Goal: Obtain resource: Download file/media

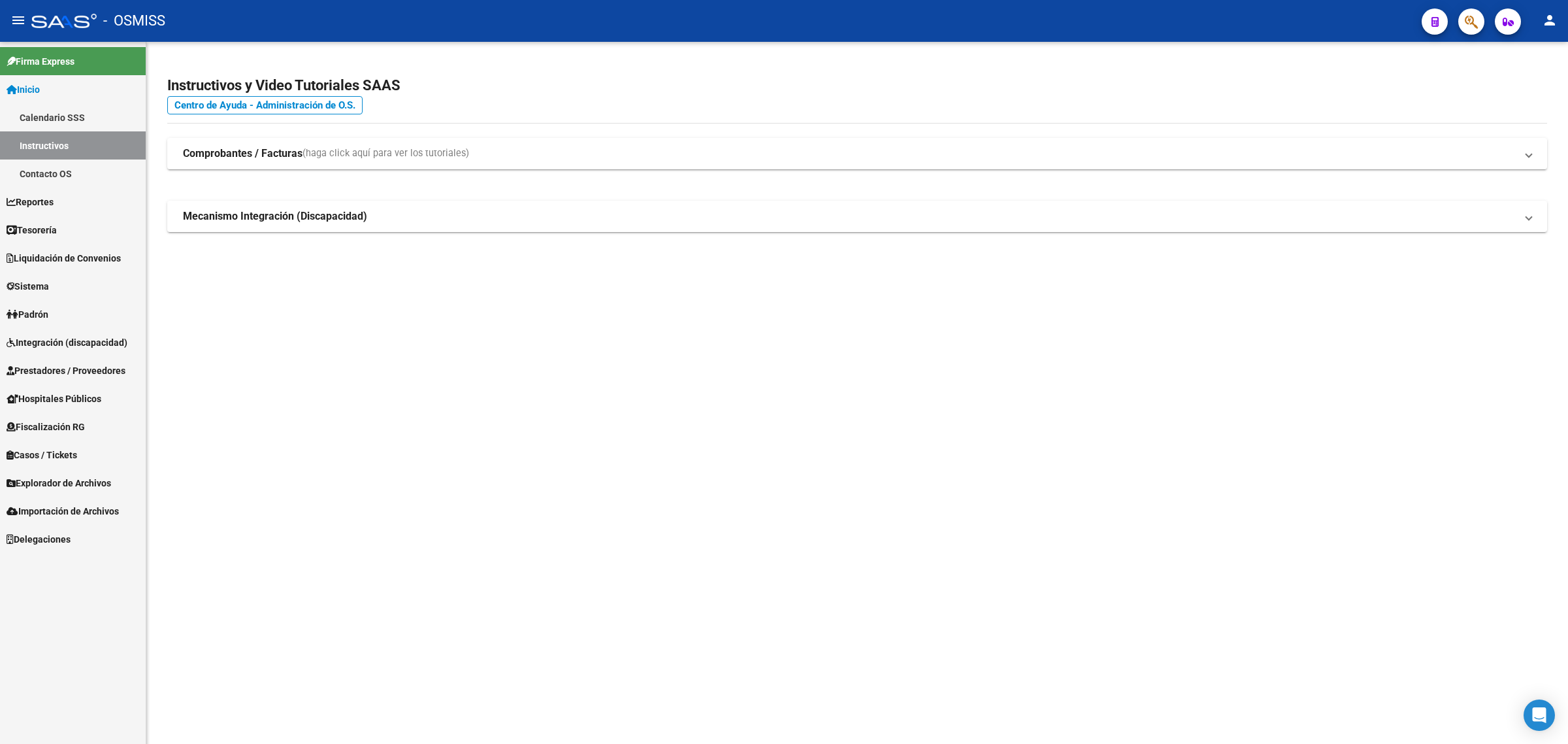
click at [108, 386] on link "Hospitales Públicos" at bounding box center [73, 399] width 146 height 28
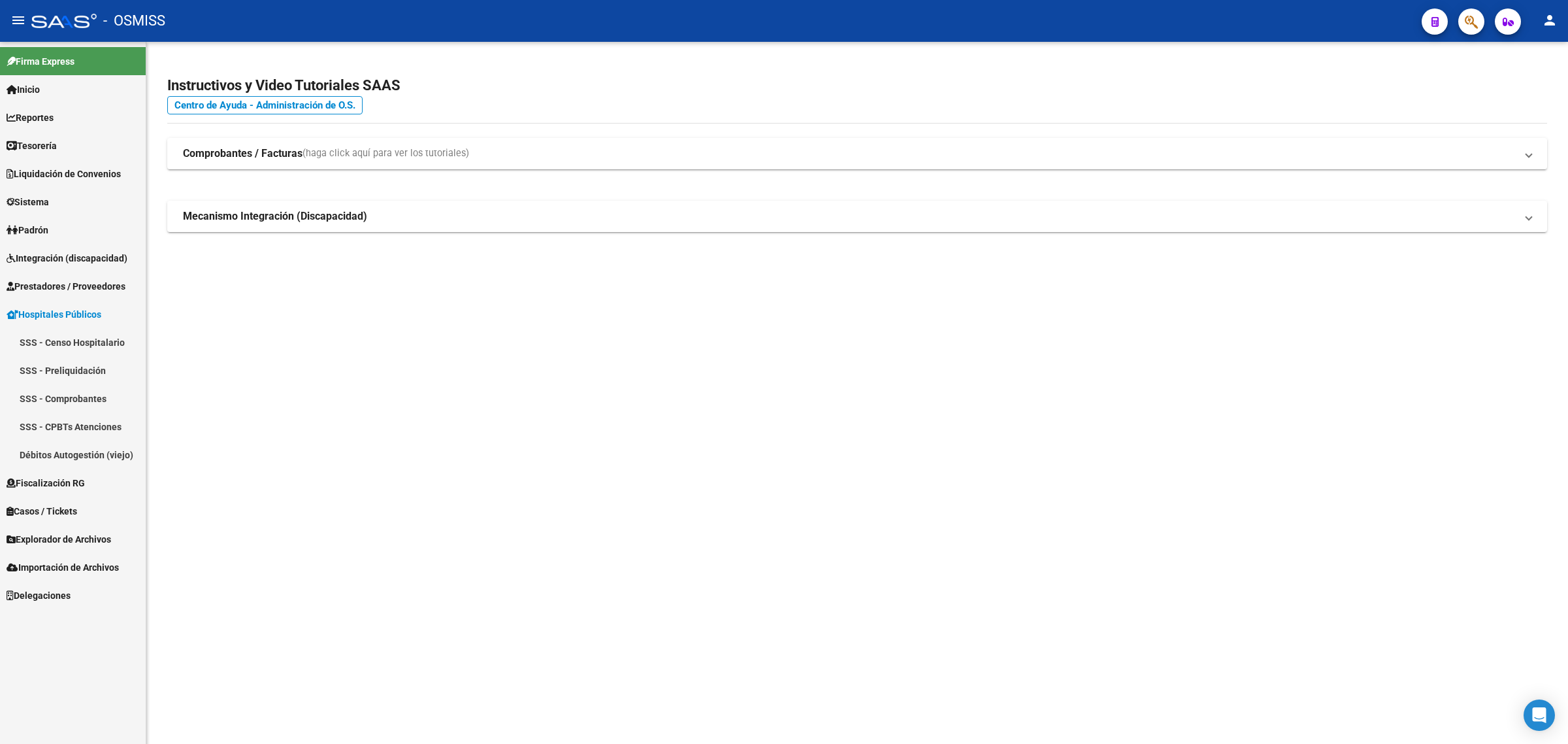
click at [93, 537] on span "Explorador de Archivos" at bounding box center [58, 539] width 104 height 14
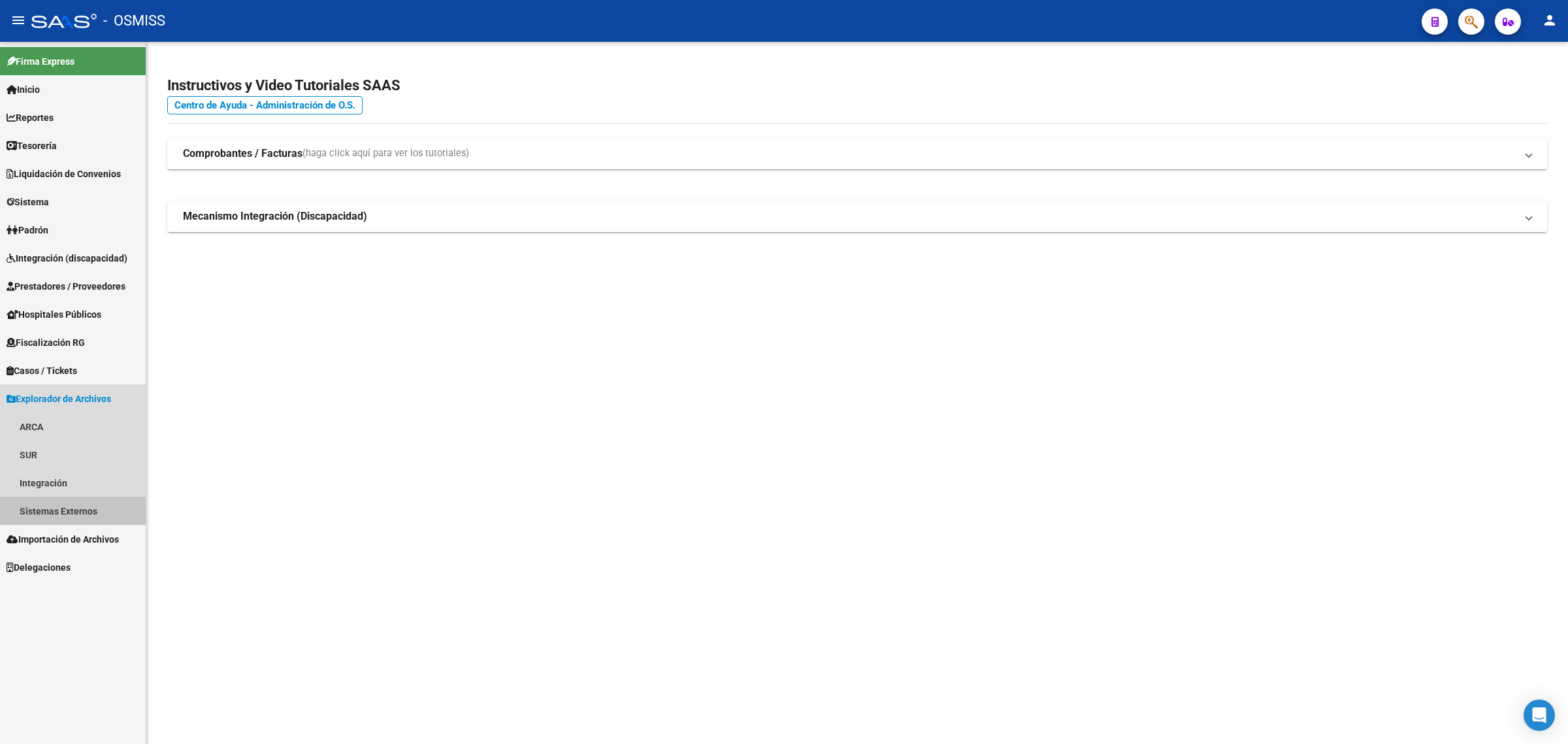
click at [90, 511] on link "Sistemas Externos" at bounding box center [73, 510] width 146 height 28
click at [95, 533] on link "Inserciones Manuales de Padrón Ágil" at bounding box center [73, 539] width 146 height 28
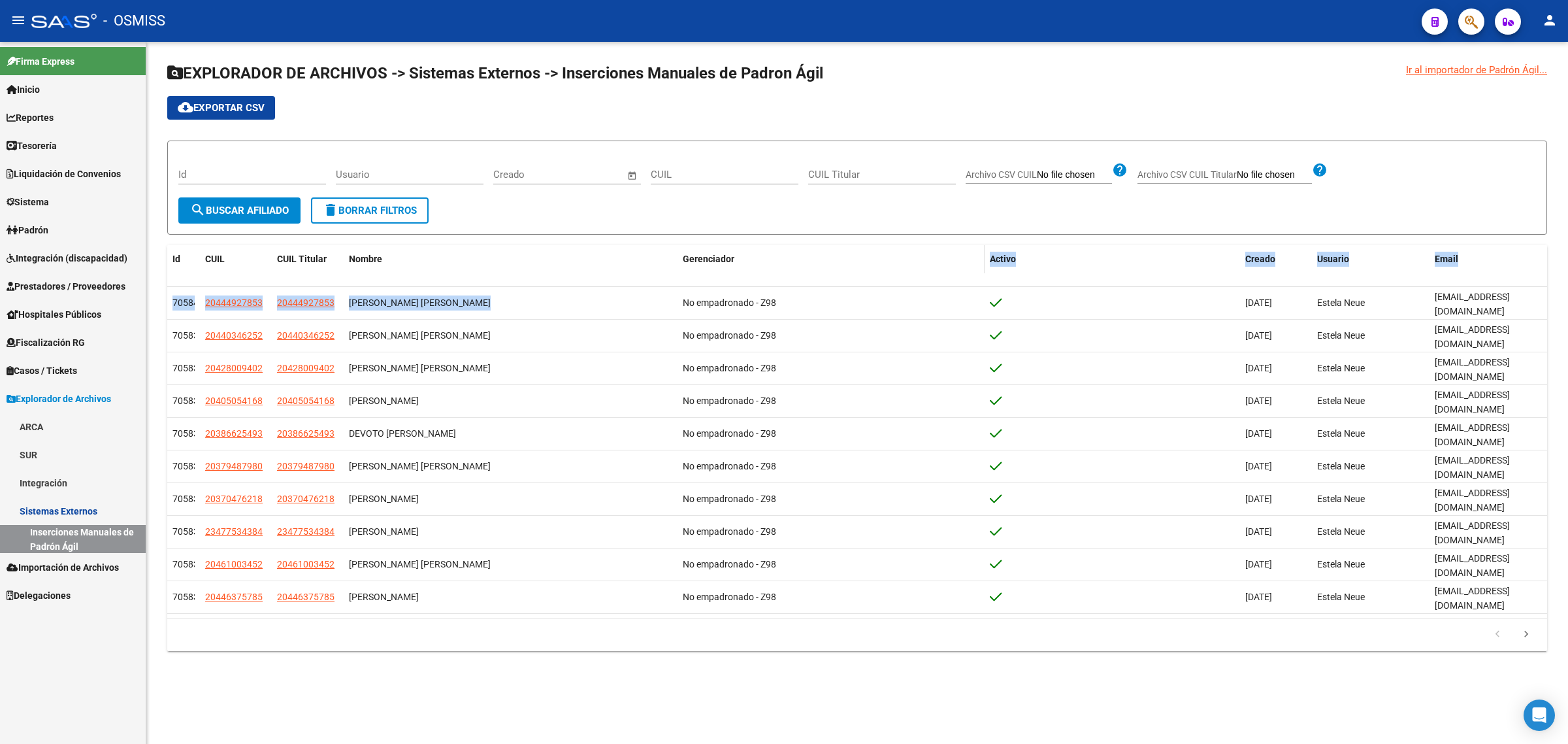
drag, startPoint x: 681, startPoint y: 289, endPoint x: 776, endPoint y: 271, distance: 96.7
click at [776, 271] on div "Id CUIL CUIL Titular Nombre Gerenciador Activo Creado Usuario Email 7058400 204…" at bounding box center [857, 448] width 1380 height 406
click at [776, 265] on div "Gerenciador" at bounding box center [832, 259] width 297 height 15
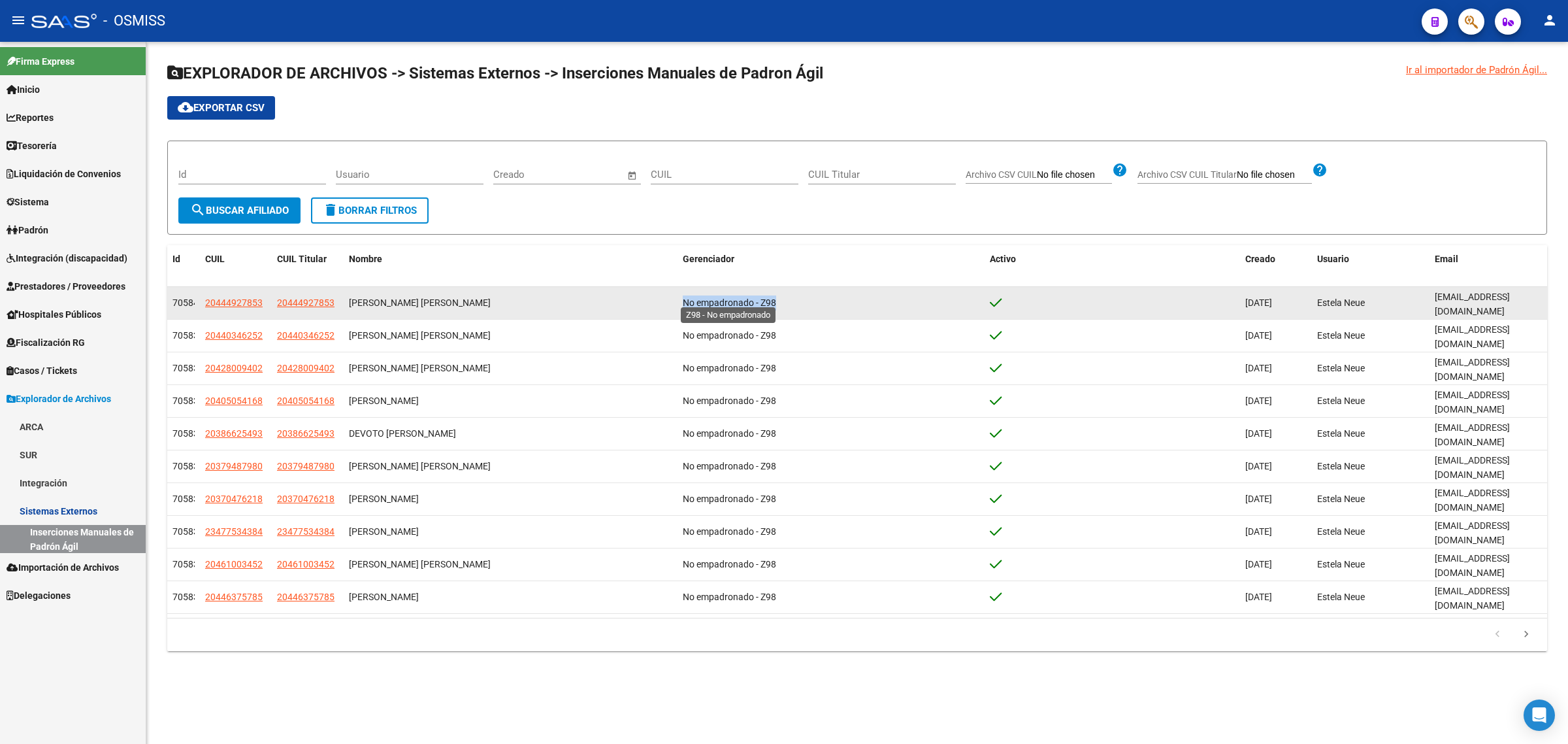
drag, startPoint x: 684, startPoint y: 294, endPoint x: 775, endPoint y: 291, distance: 91.0
click at [775, 297] on span "No empadronado - Z98" at bounding box center [730, 302] width 93 height 11
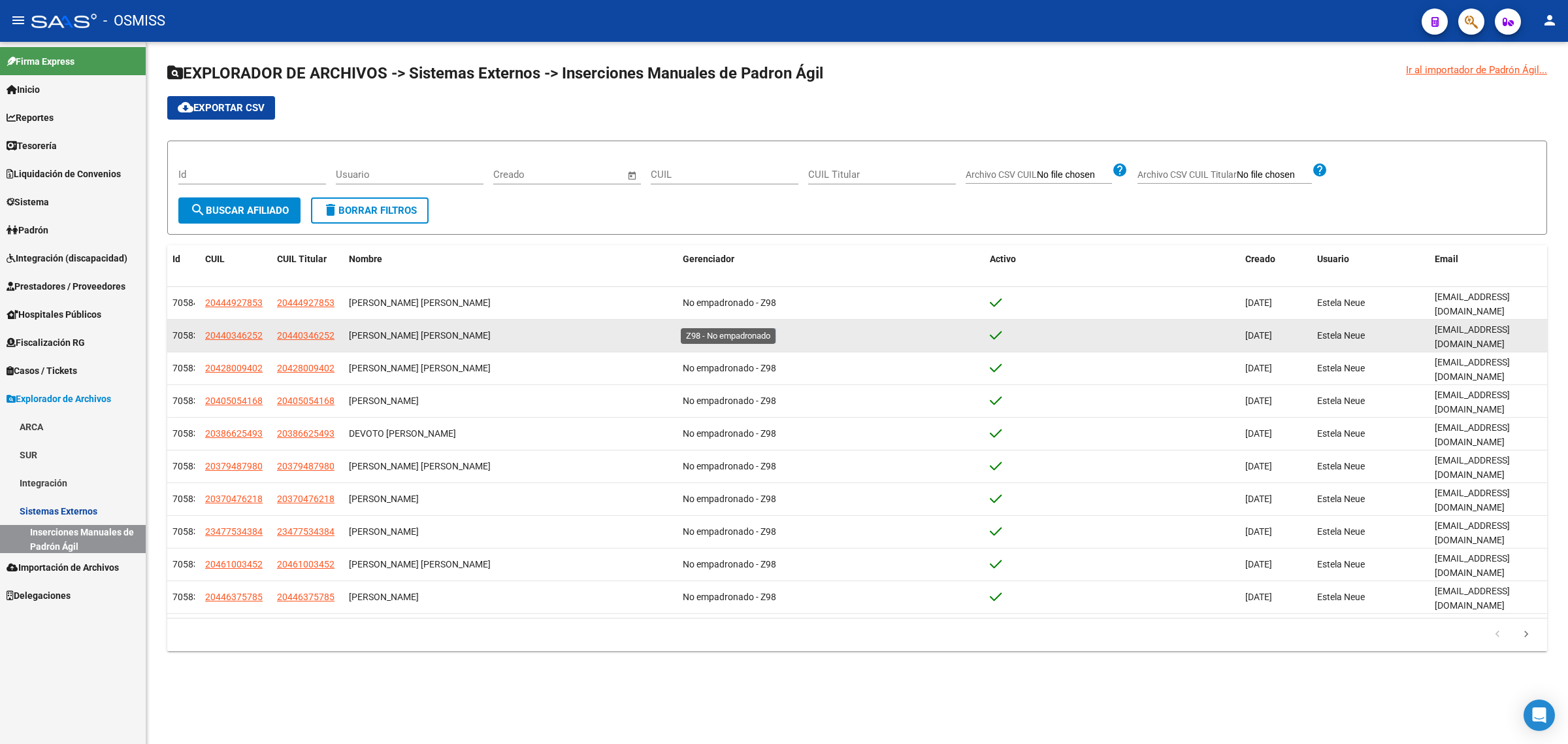
drag, startPoint x: 690, startPoint y: 318, endPoint x: 774, endPoint y: 315, distance: 84.1
click at [774, 330] on span "No empadronado - Z98" at bounding box center [730, 335] width 93 height 11
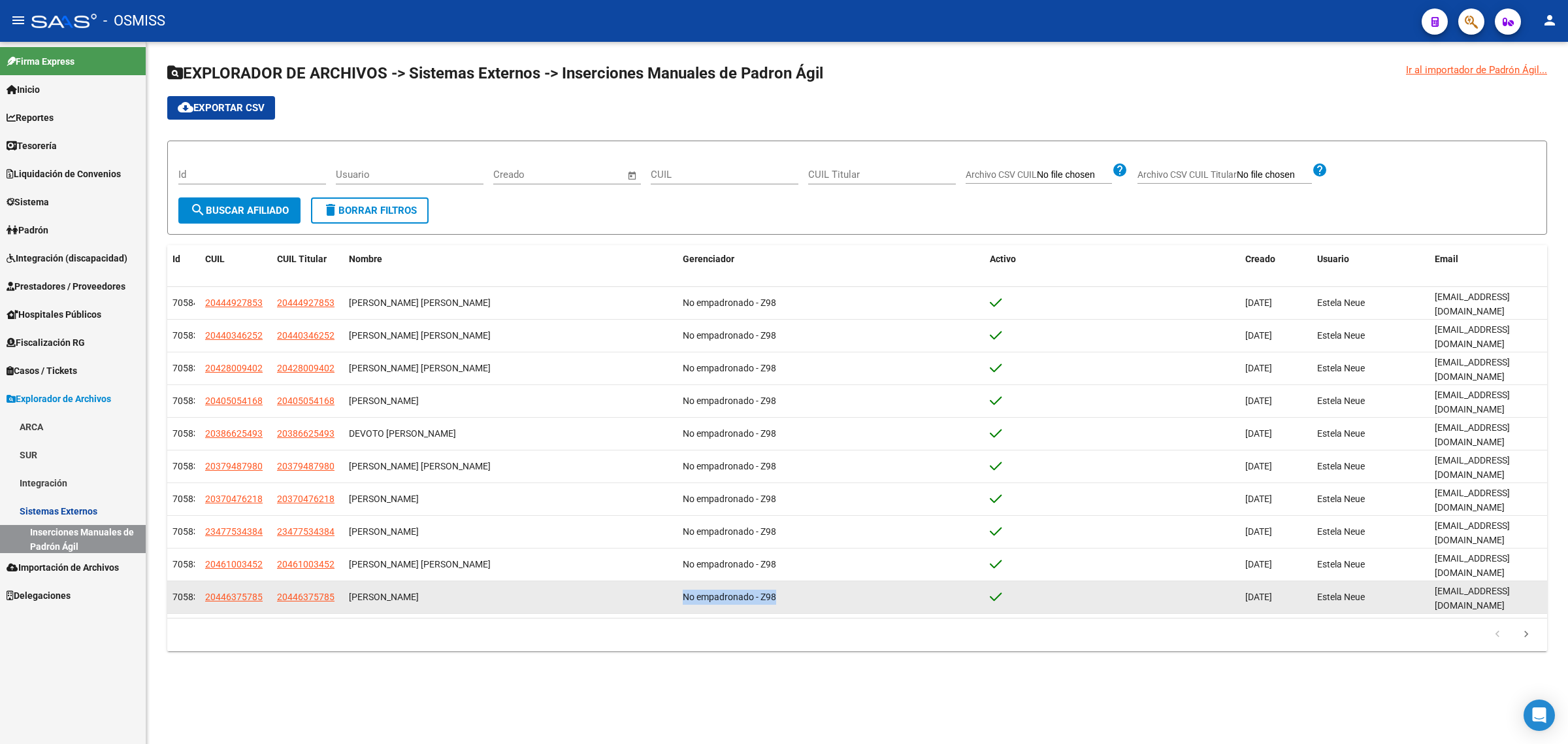
drag, startPoint x: 783, startPoint y: 482, endPoint x: 678, endPoint y: 488, distance: 105.2
click at [678, 581] on datatable-body-cell "No empadronado - Z98" at bounding box center [831, 597] width 308 height 32
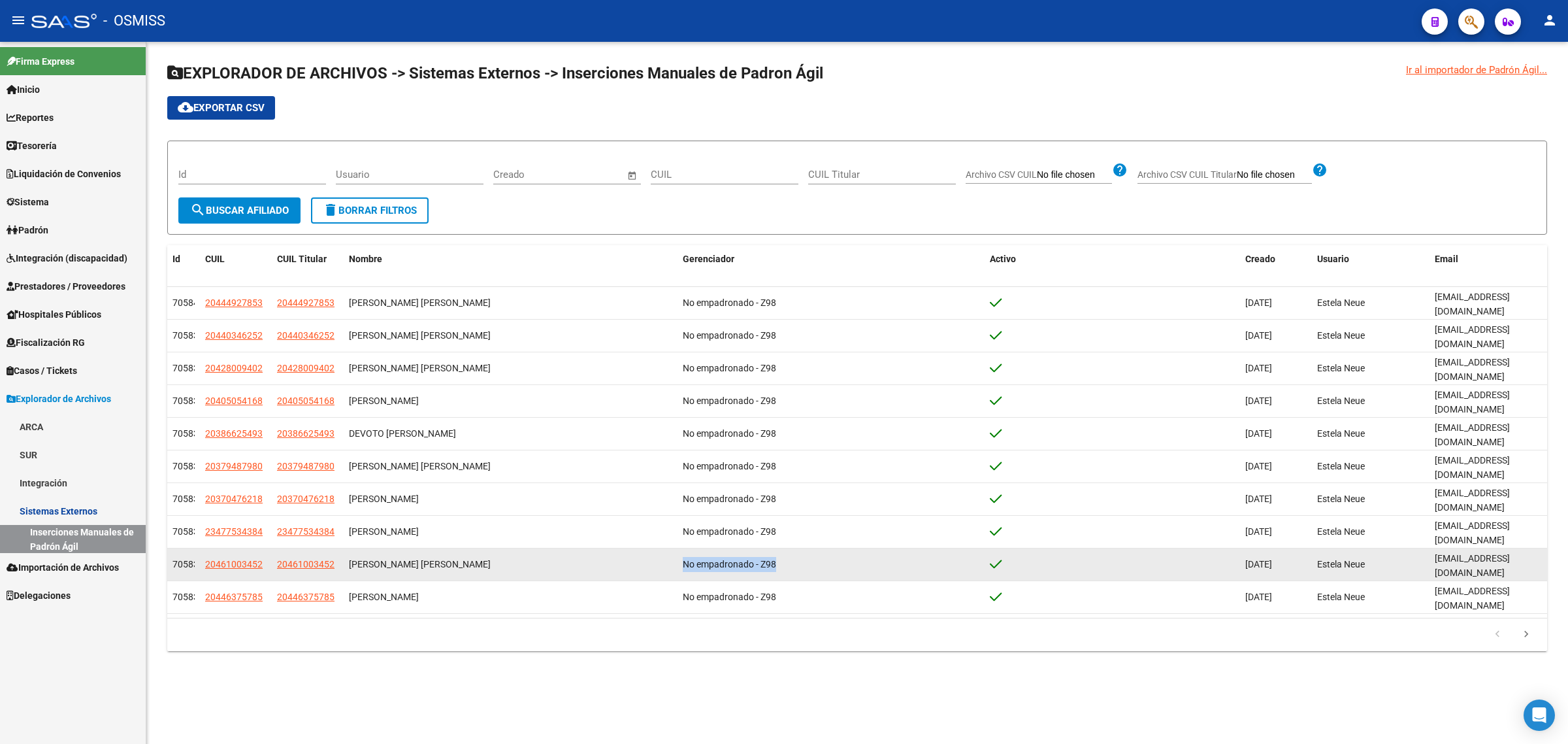
drag, startPoint x: 781, startPoint y: 457, endPoint x: 684, endPoint y: 456, distance: 97.0
click at [684, 557] on div "No empadronado - Z98" at bounding box center [832, 565] width 297 height 15
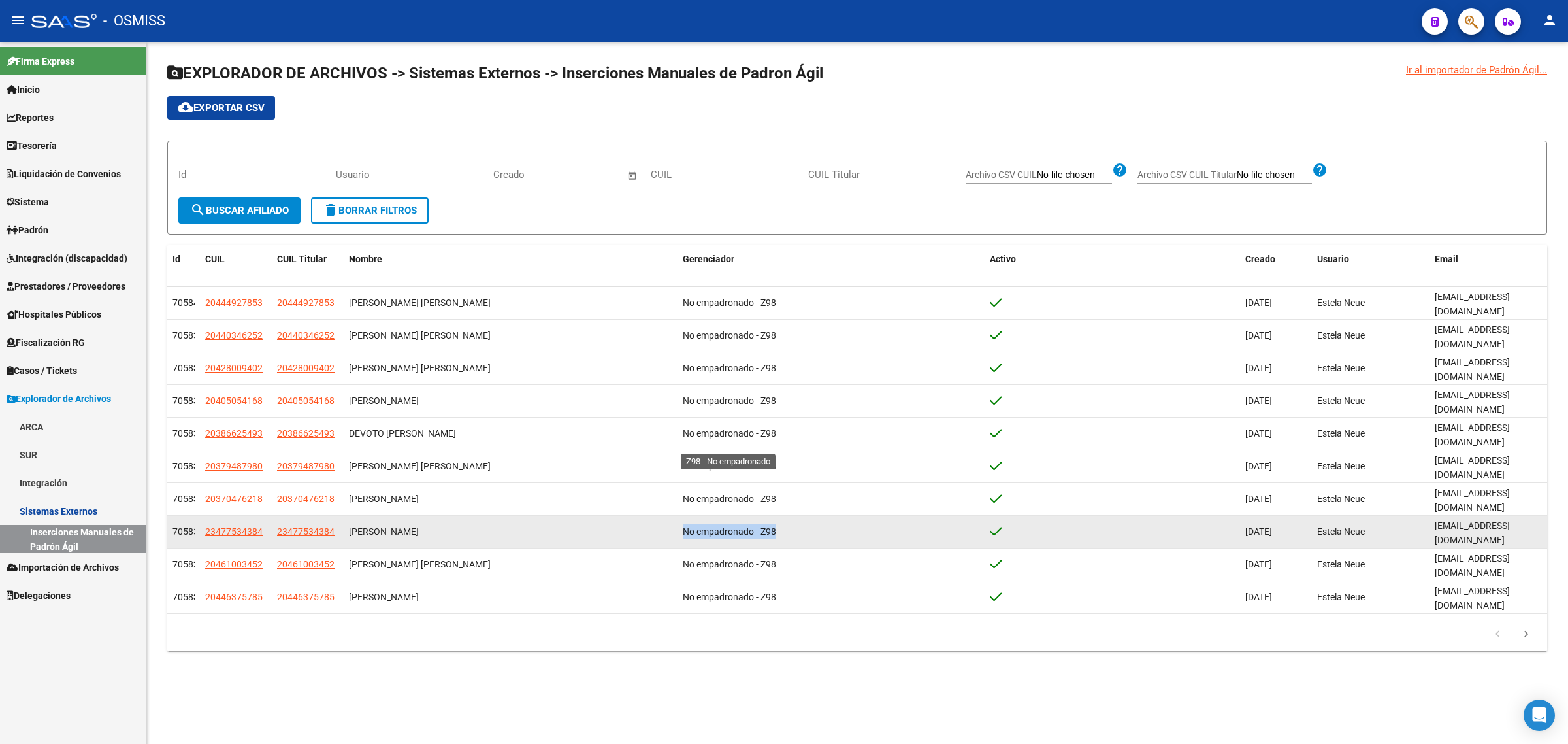
drag, startPoint x: 774, startPoint y: 442, endPoint x: 684, endPoint y: 442, distance: 90.0
click at [684, 526] on span "No empadronado - Z98" at bounding box center [730, 531] width 93 height 11
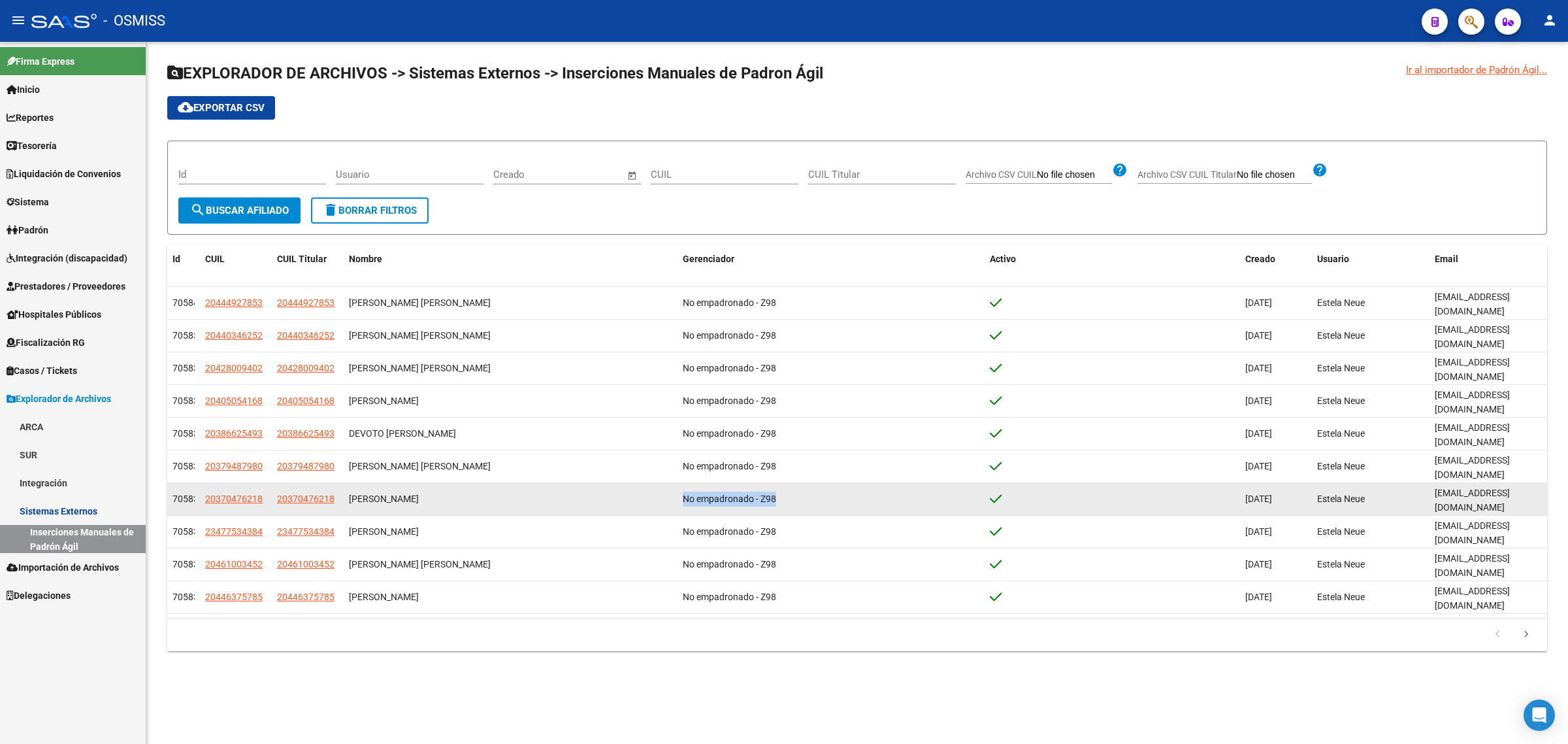
drag, startPoint x: 778, startPoint y: 422, endPoint x: 681, endPoint y: 430, distance: 97.3
click at [681, 483] on datatable-body-cell "No empadronado - Z98" at bounding box center [831, 499] width 308 height 32
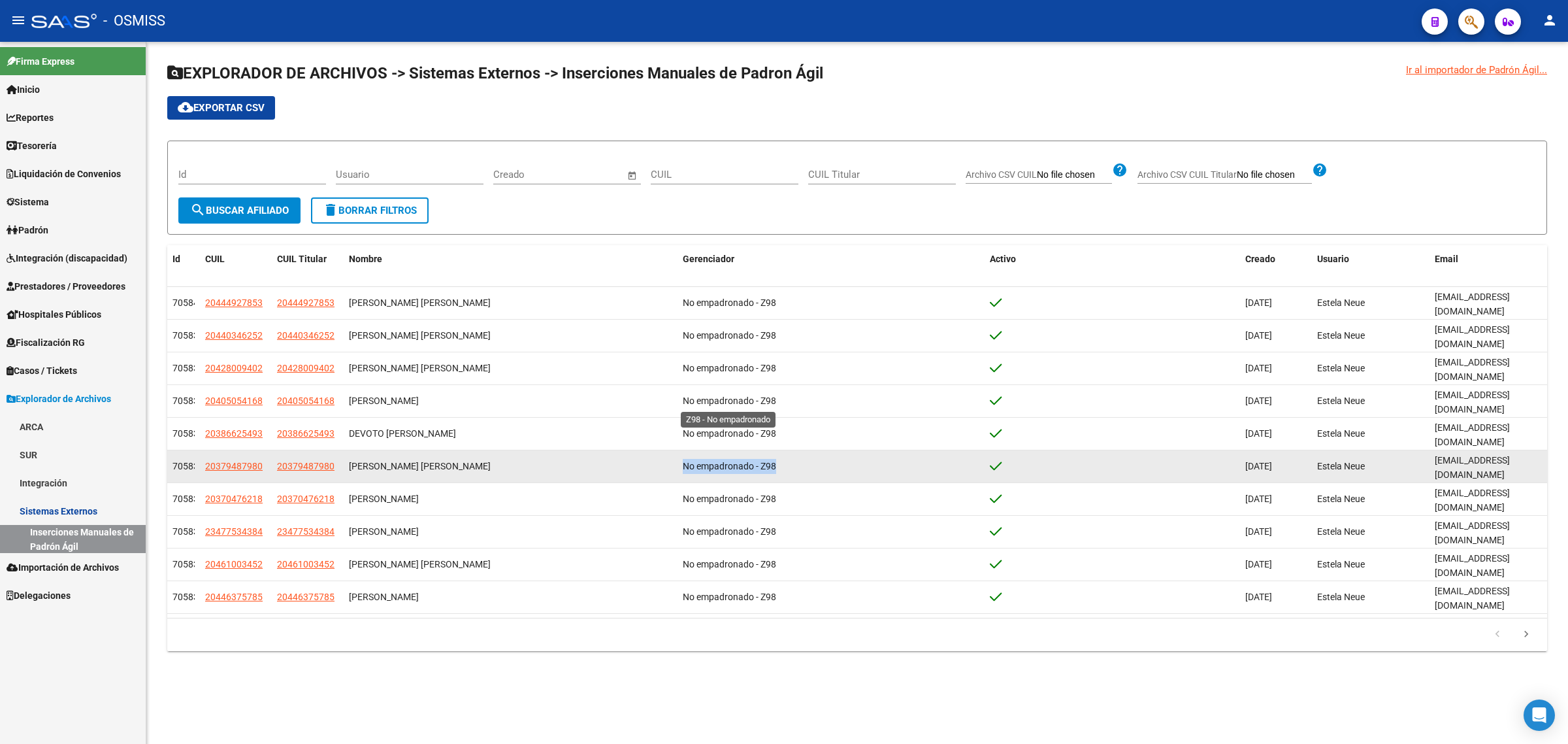
drag, startPoint x: 778, startPoint y: 399, endPoint x: 681, endPoint y: 403, distance: 97.1
click at [683, 459] on div "No empadronado - Z98" at bounding box center [832, 466] width 297 height 15
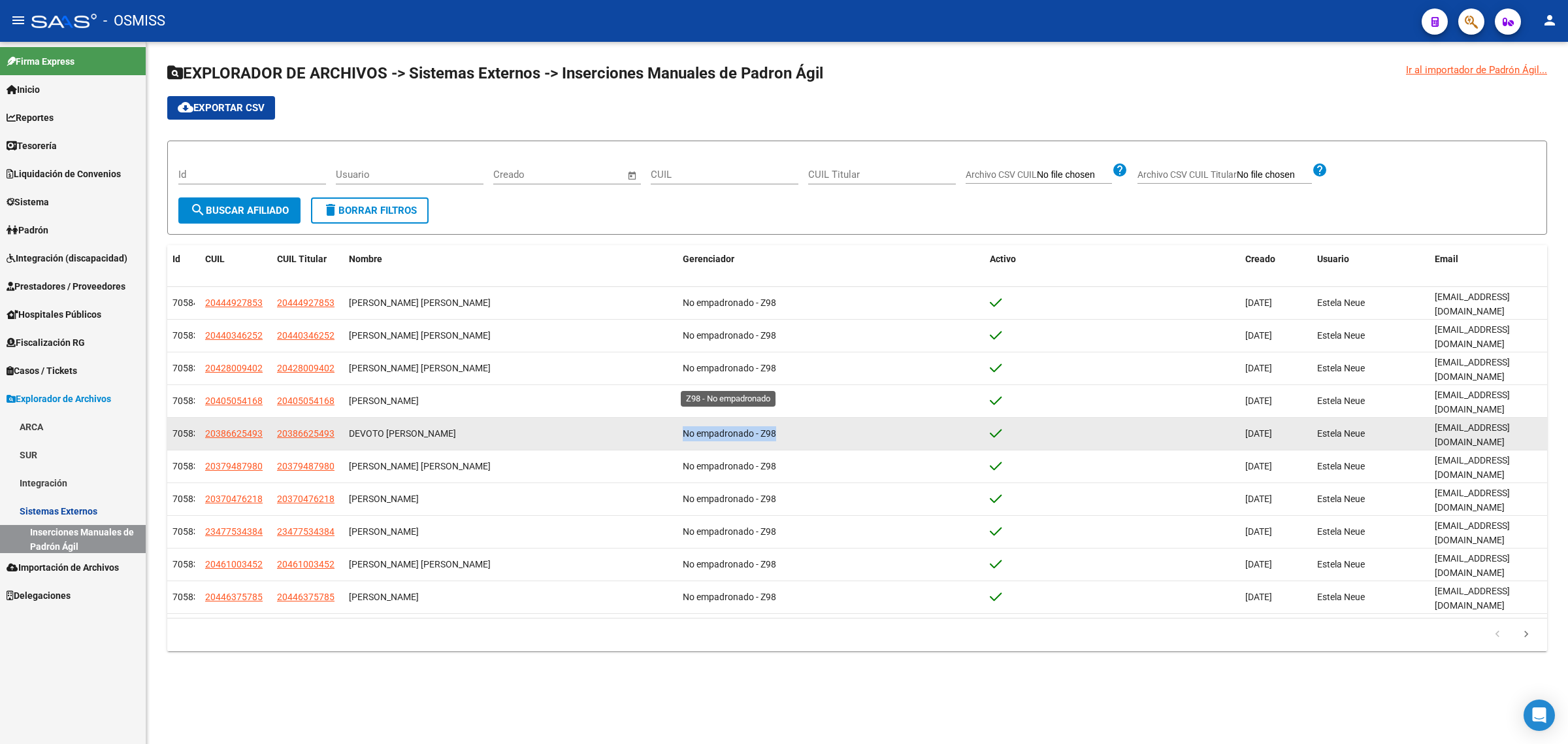
drag, startPoint x: 758, startPoint y: 382, endPoint x: 684, endPoint y: 383, distance: 74.0
click at [684, 426] on div "No empadronado - Z98" at bounding box center [832, 434] width 297 height 15
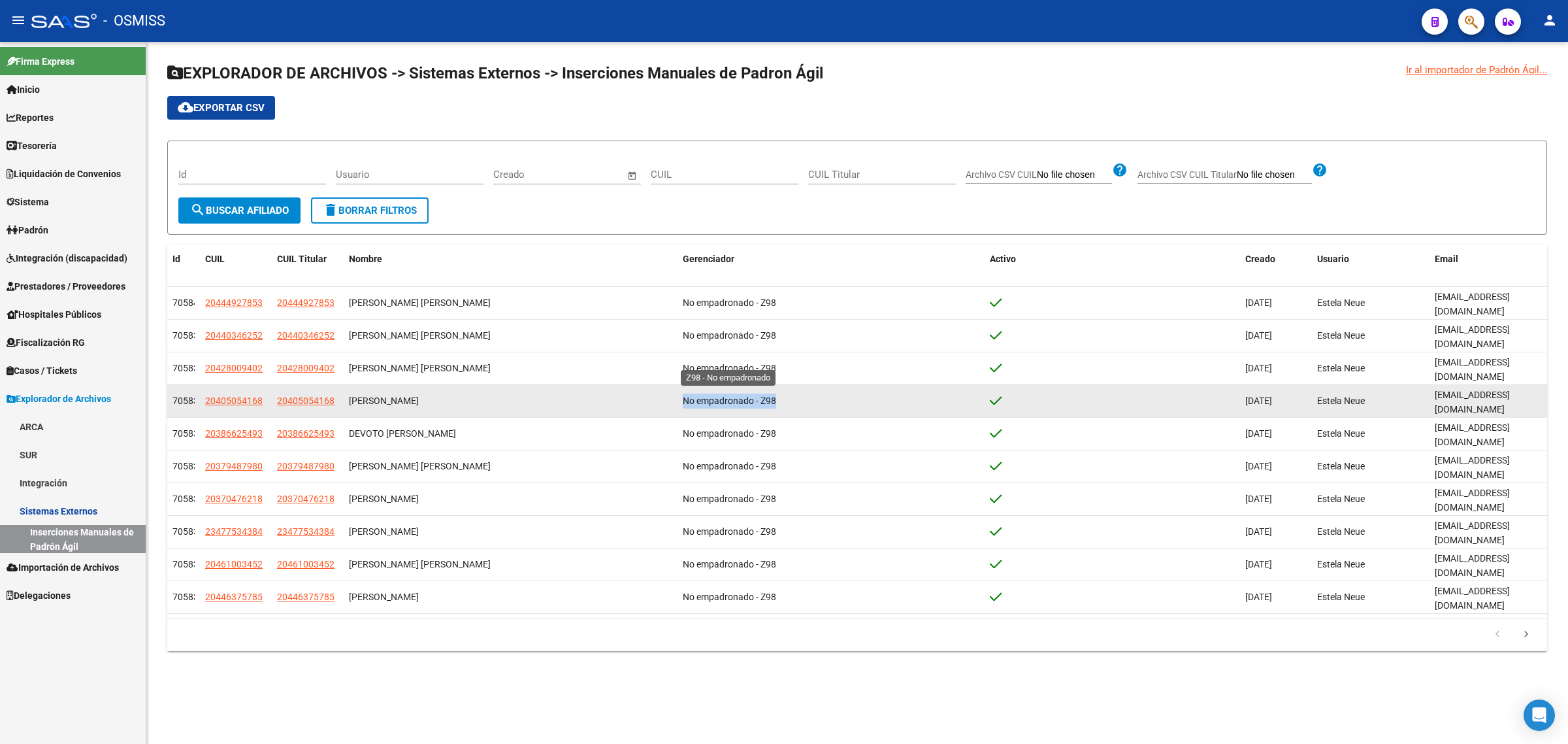
drag, startPoint x: 774, startPoint y: 360, endPoint x: 684, endPoint y: 360, distance: 90.0
click at [684, 395] on span "No empadronado - Z98" at bounding box center [730, 400] width 93 height 11
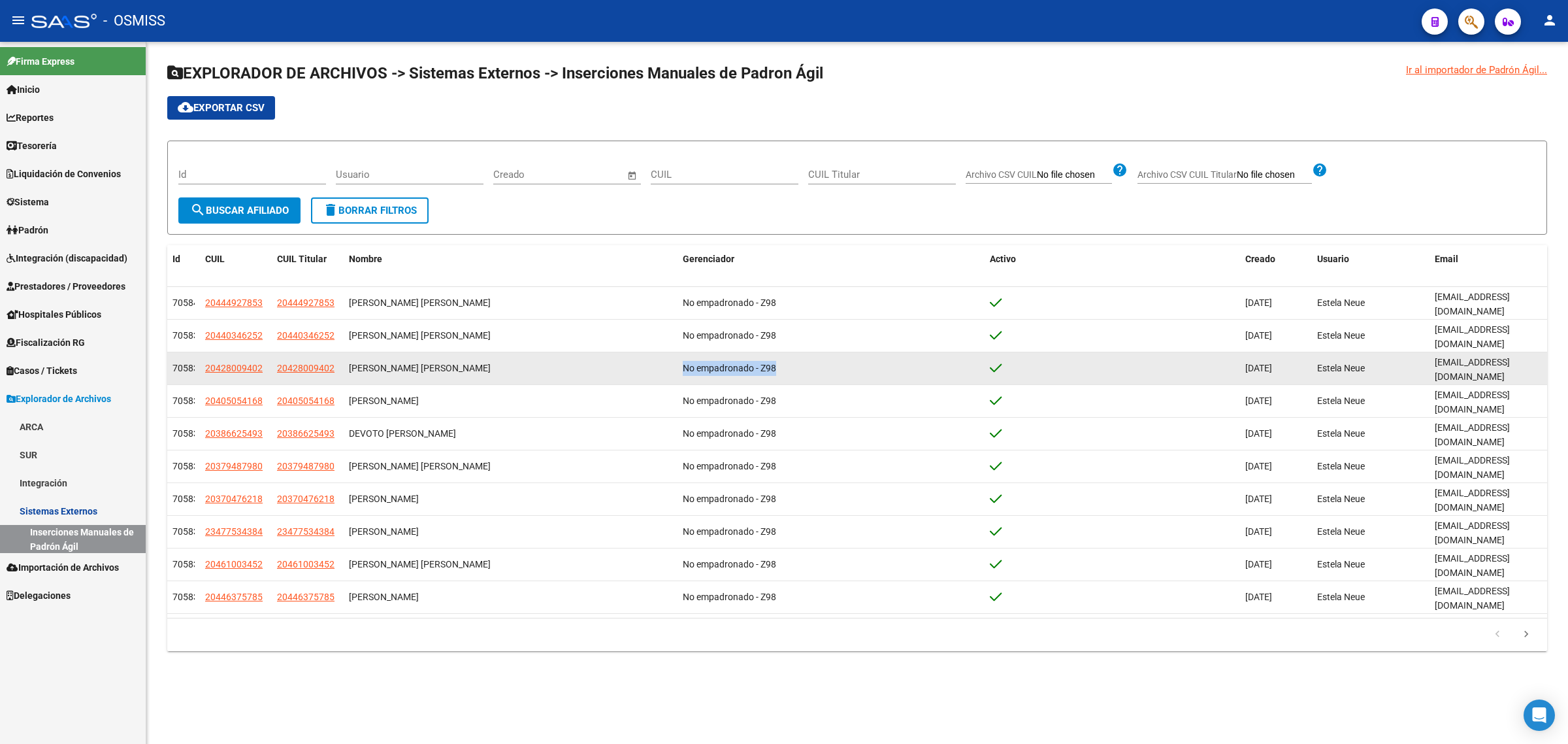
drag, startPoint x: 775, startPoint y: 342, endPoint x: 684, endPoint y: 347, distance: 91.1
click at [684, 352] on datatable-body-cell "No empadronado - Z98" at bounding box center [831, 368] width 308 height 32
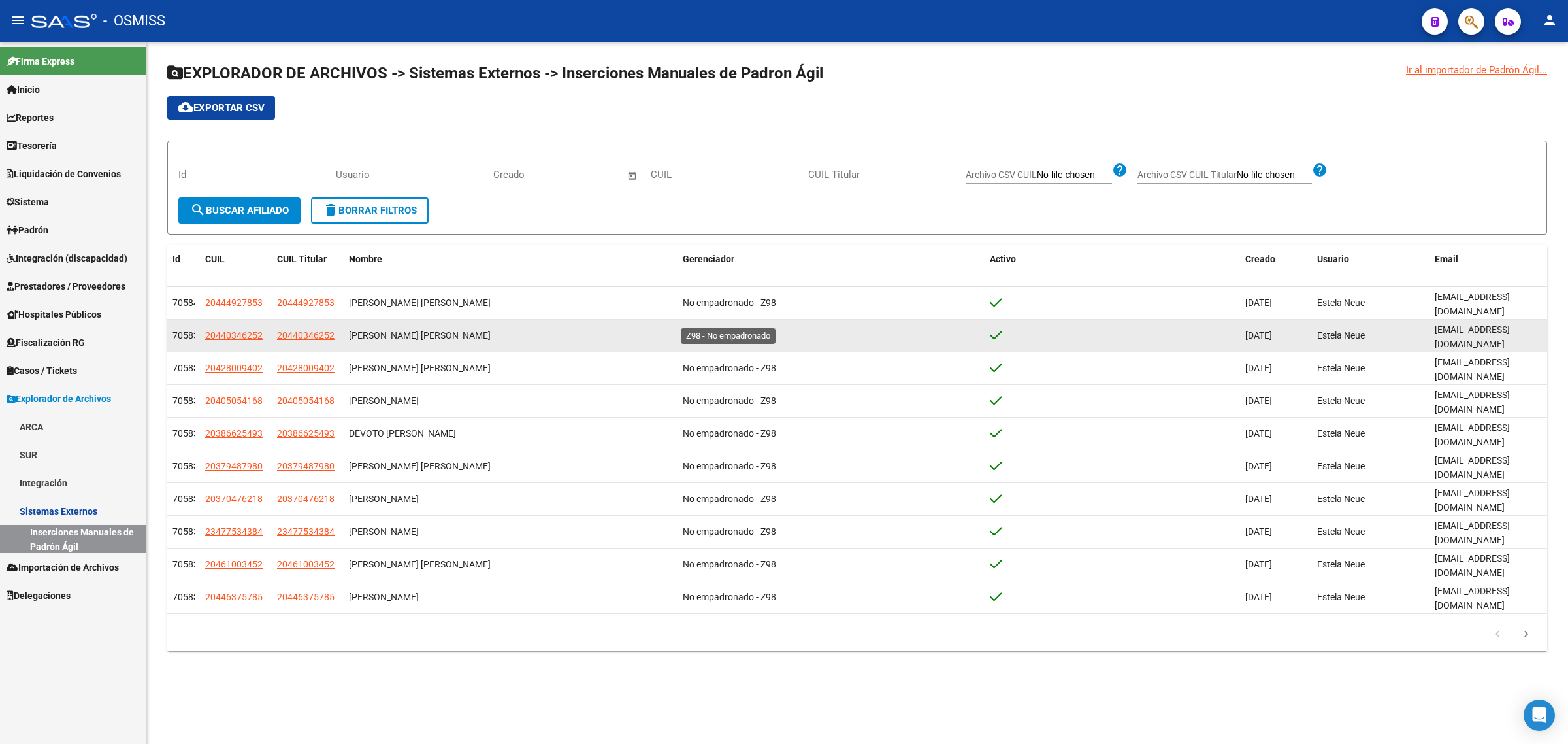
drag, startPoint x: 775, startPoint y: 324, endPoint x: 685, endPoint y: 320, distance: 90.1
click at [685, 328] on div "No empadronado - Z98" at bounding box center [832, 335] width 297 height 15
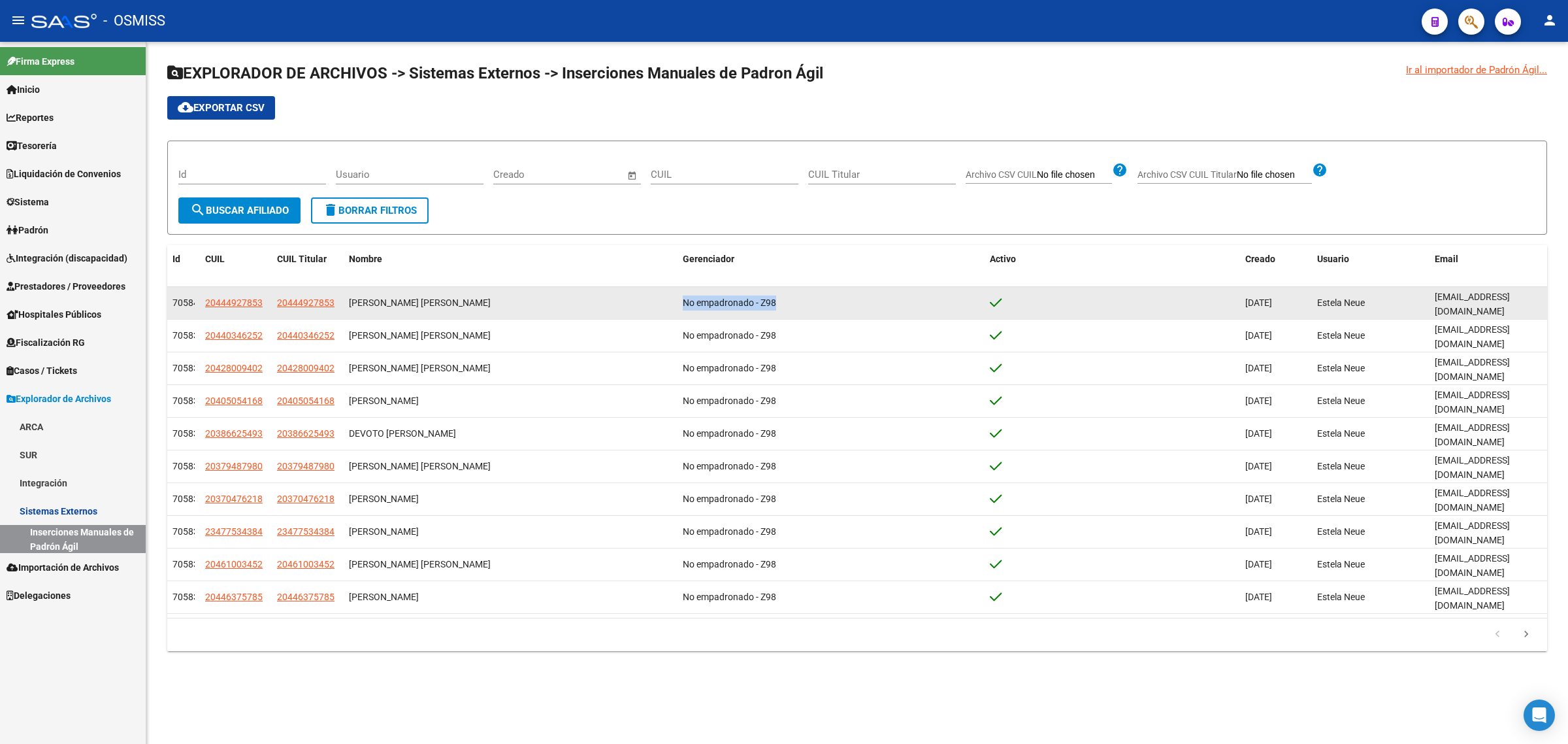
drag, startPoint x: 783, startPoint y: 298, endPoint x: 684, endPoint y: 303, distance: 99.1
click at [684, 303] on div "No empadronado - Z98" at bounding box center [832, 303] width 297 height 15
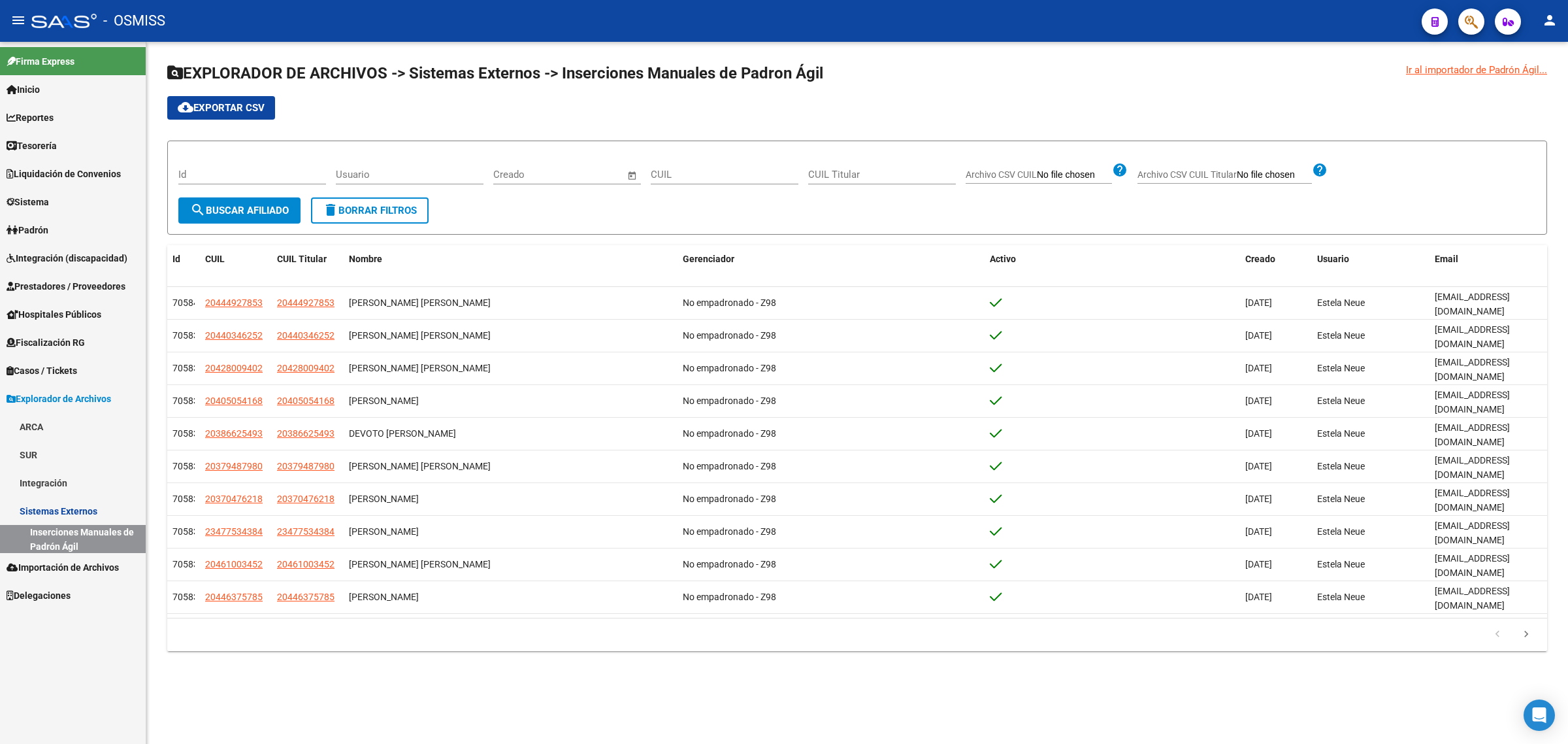
click at [1173, 170] on span "Archivo CSV CUIL Titular" at bounding box center [1187, 174] width 99 height 11
click at [1237, 170] on input "Archivo CSV CUIL Titular" at bounding box center [1274, 175] width 75 height 12
click at [229, 112] on span "cloud_download Exportar CSV" at bounding box center [221, 108] width 87 height 12
click at [259, 171] on input "Id" at bounding box center [252, 174] width 148 height 12
click at [216, 109] on span "cloud_download Exportar CSV" at bounding box center [221, 108] width 87 height 12
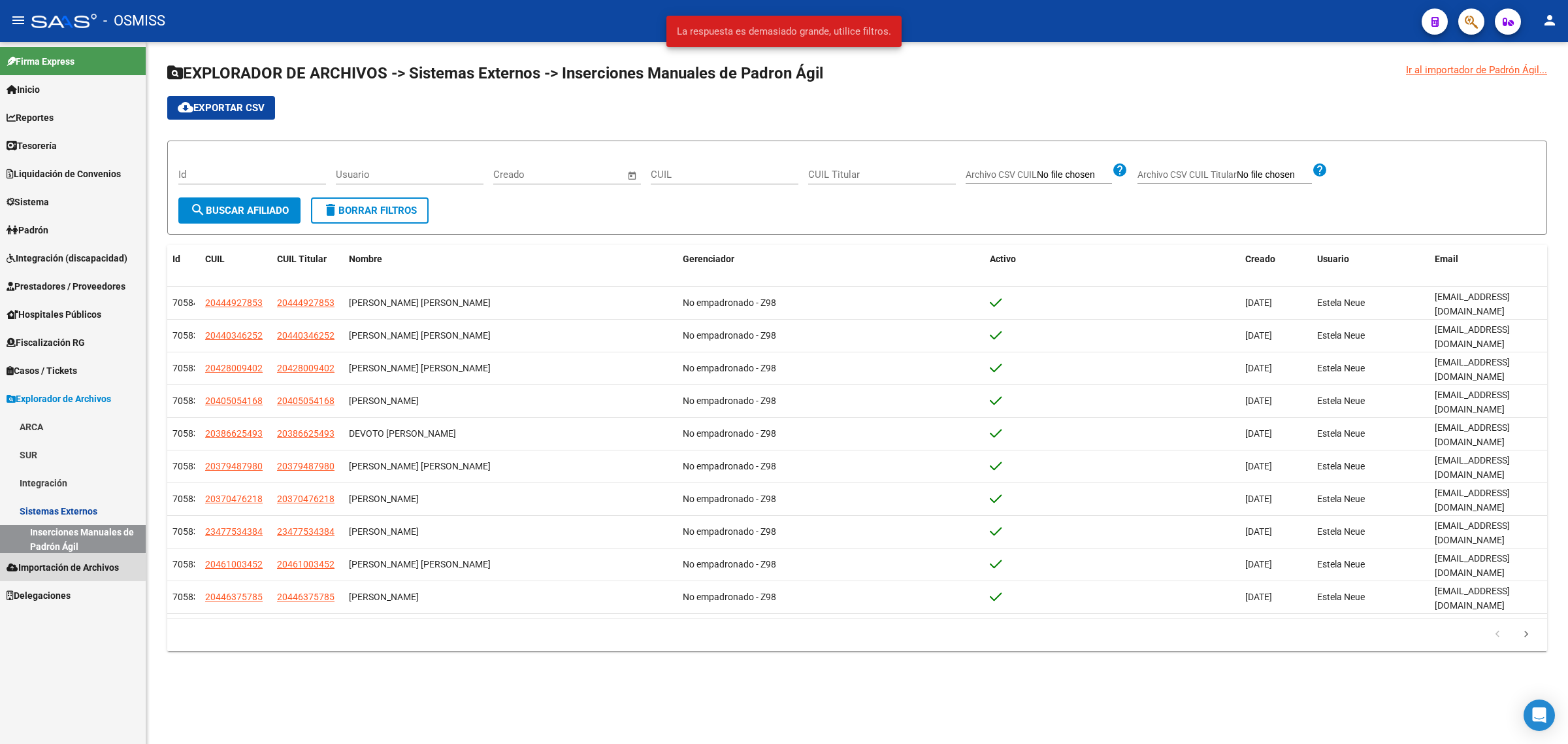
click at [22, 567] on span "Importación de Archivos" at bounding box center [63, 566] width 113 height 14
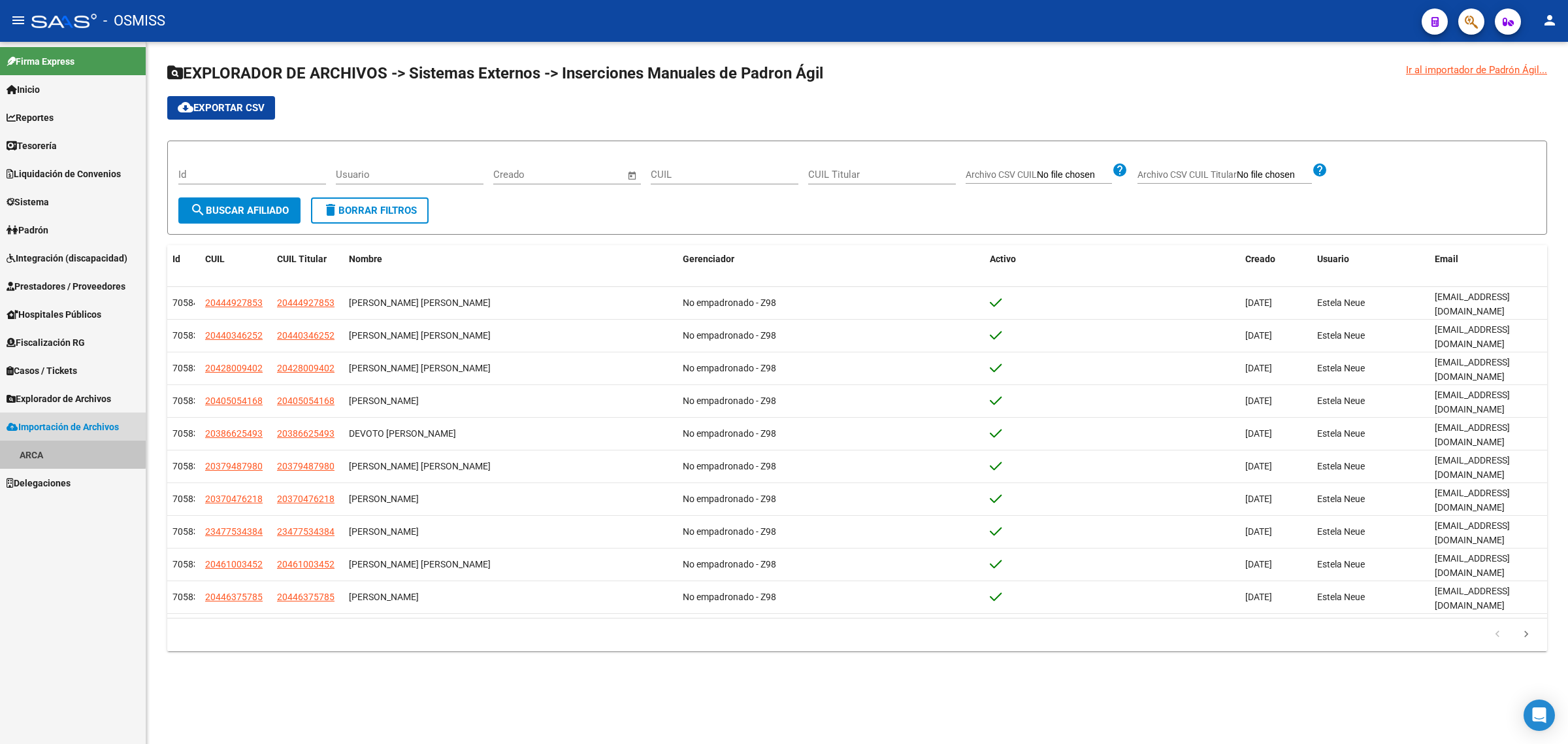
click at [41, 441] on link "ARCA" at bounding box center [73, 455] width 146 height 28
click at [34, 425] on span "Importación de Archivos" at bounding box center [63, 426] width 113 height 14
click at [59, 348] on span "Fiscalización RG" at bounding box center [46, 342] width 78 height 14
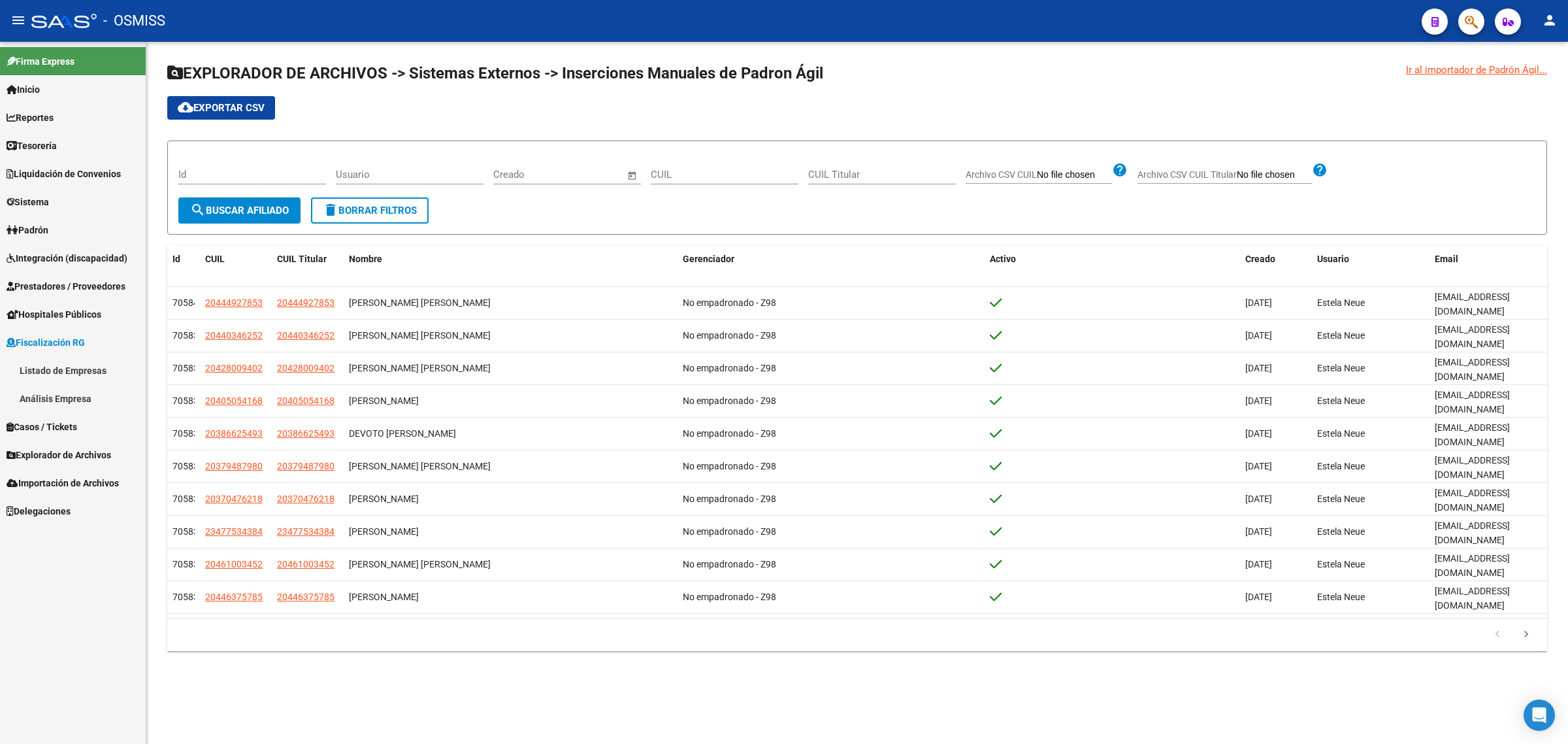
click at [59, 348] on span "Fiscalización RG" at bounding box center [46, 342] width 78 height 14
click at [85, 348] on span "Fiscalización RG" at bounding box center [46, 342] width 78 height 14
click at [85, 319] on span "Hospitales Públicos" at bounding box center [54, 314] width 95 height 14
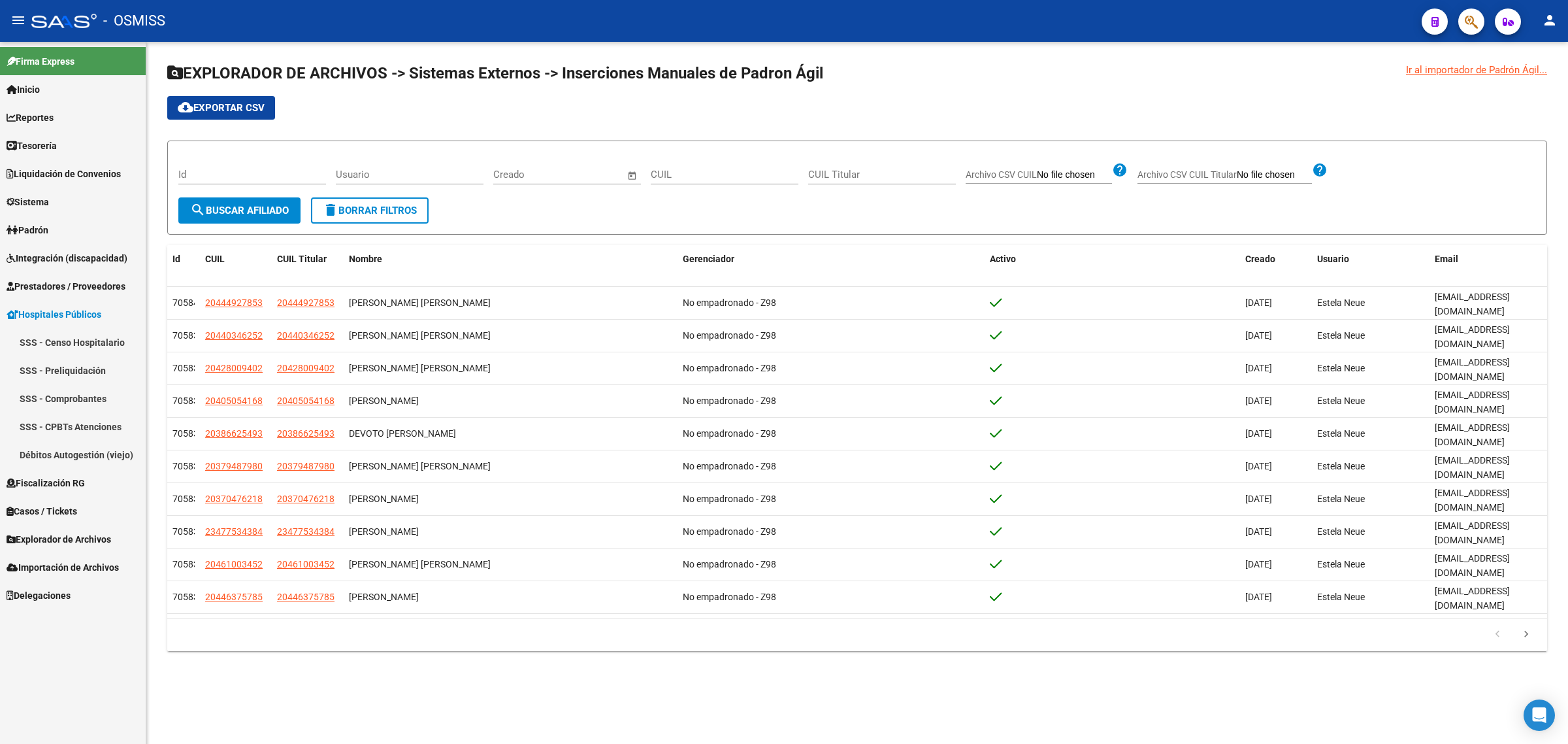
click at [101, 314] on span "Hospitales Públicos" at bounding box center [54, 314] width 95 height 14
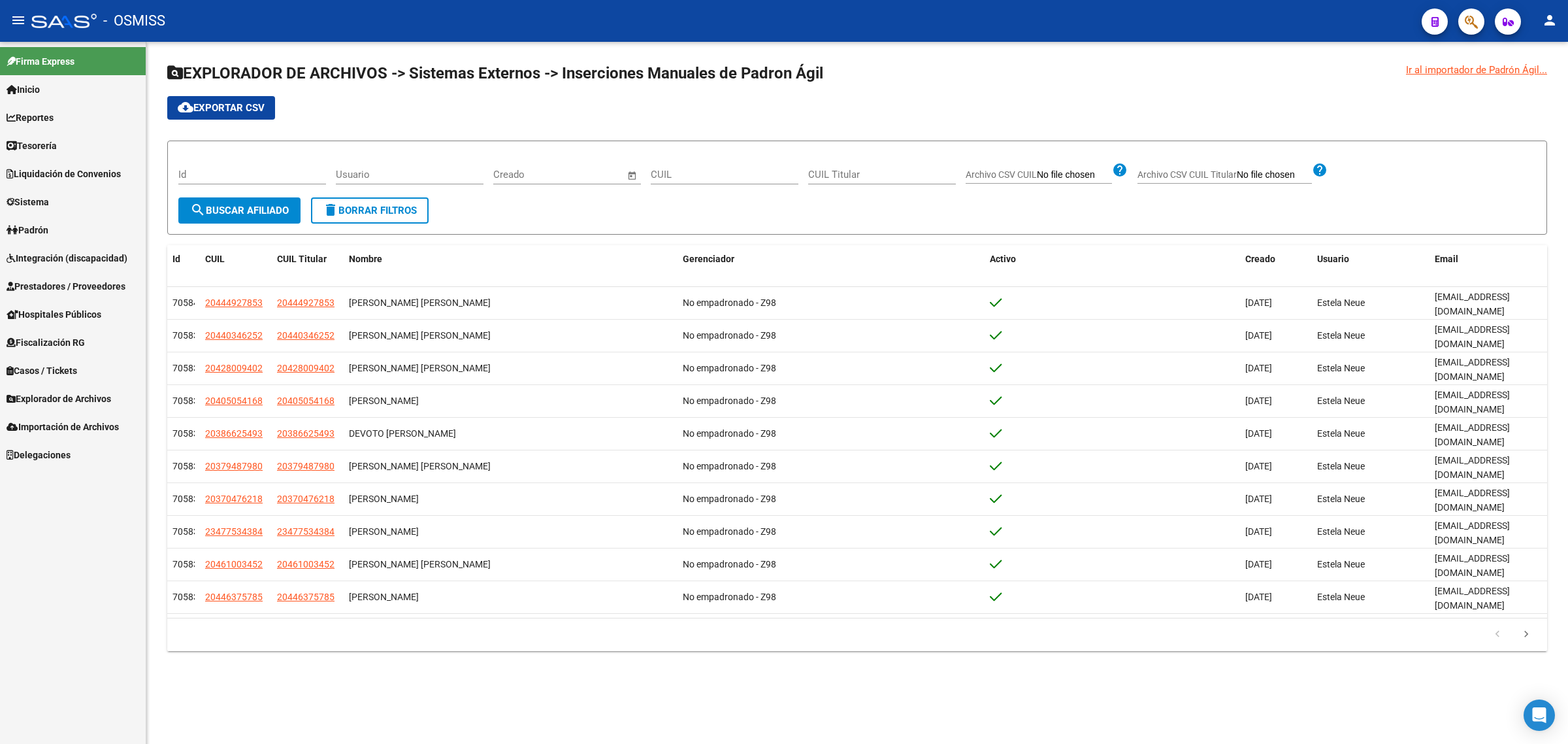
click at [97, 282] on span "Prestadores / Proveedores" at bounding box center [66, 286] width 119 height 14
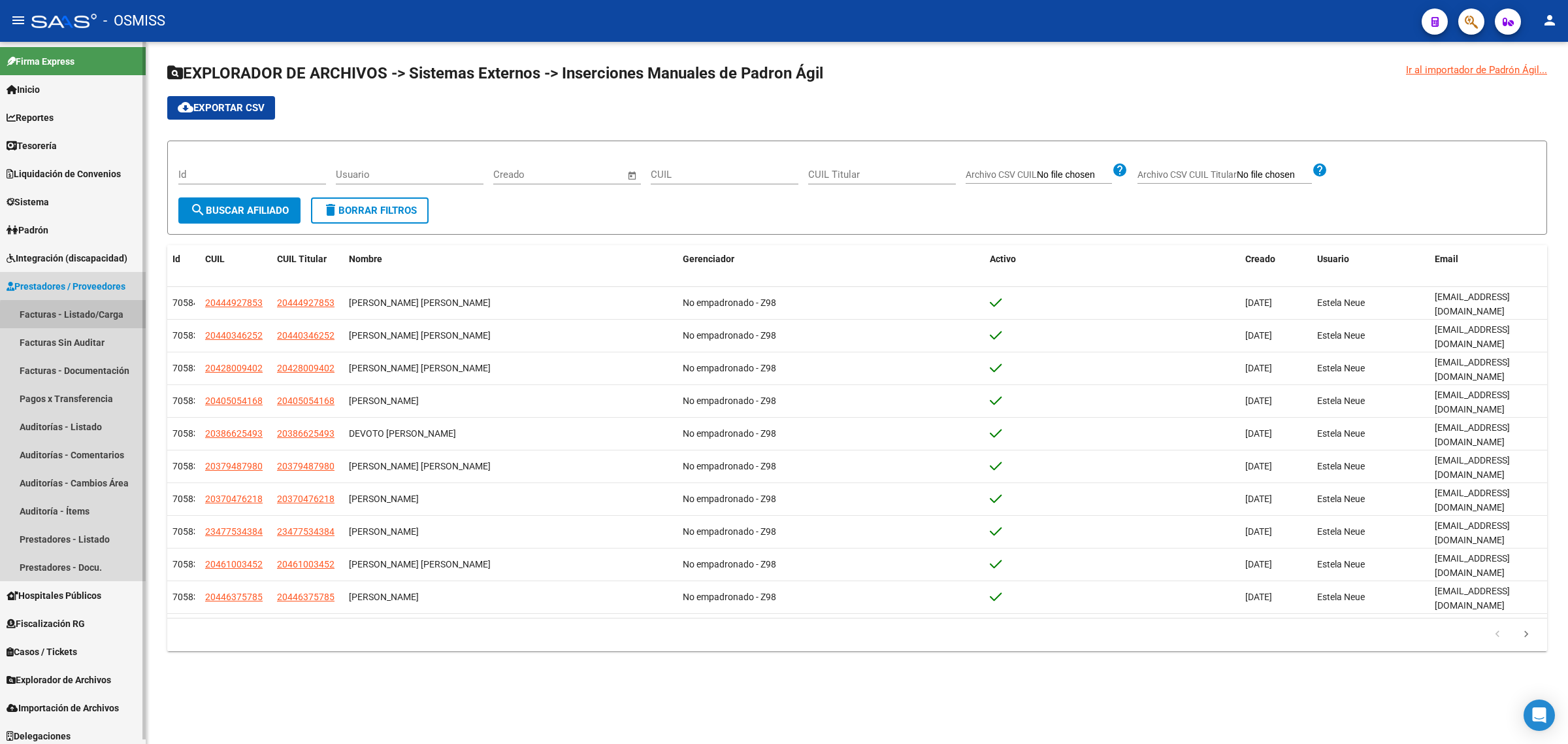
click at [121, 315] on link "Facturas - Listado/Carga" at bounding box center [73, 314] width 146 height 28
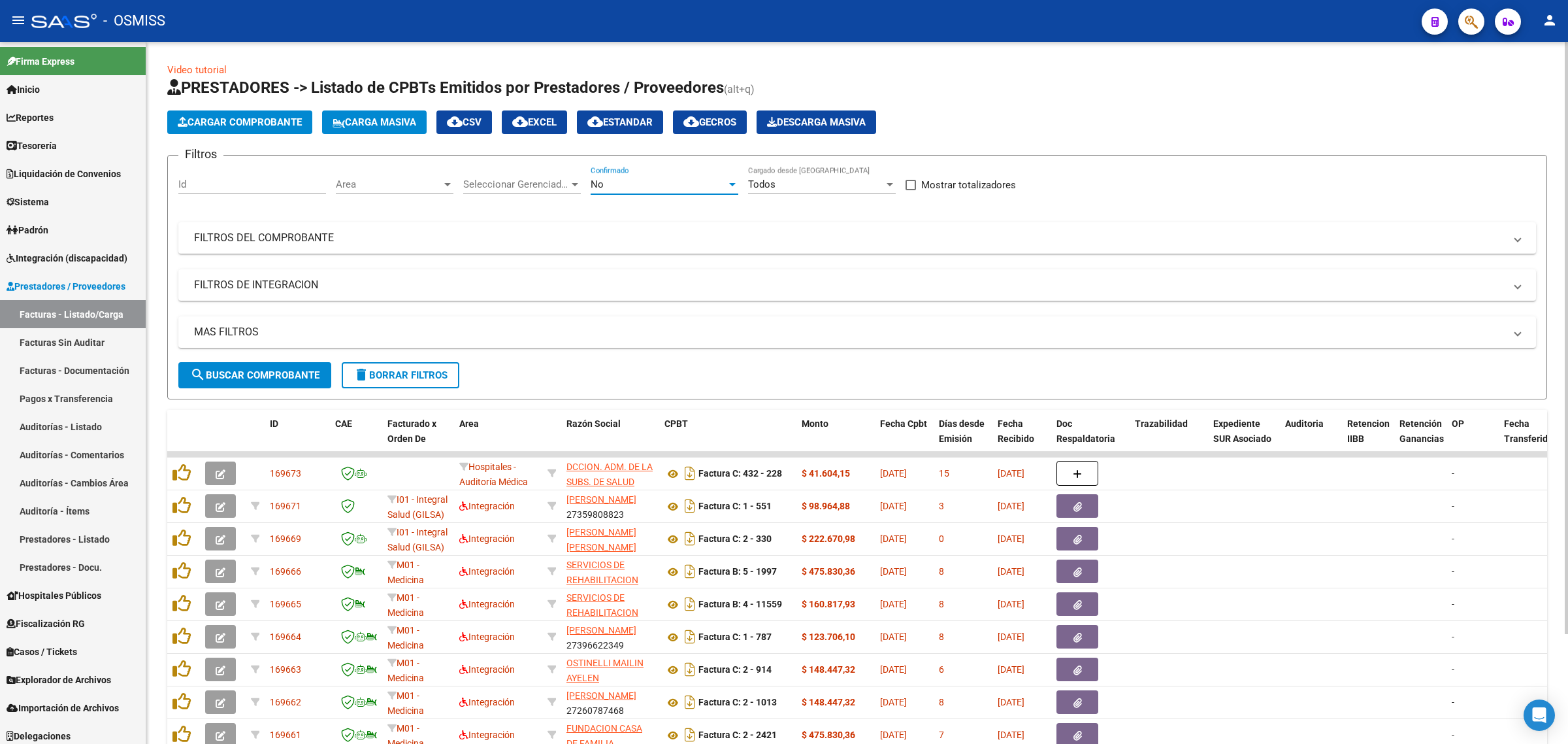
click at [632, 184] on div "No" at bounding box center [658, 184] width 136 height 12
click at [631, 131] on span "Todos" at bounding box center [664, 124] width 148 height 29
click at [638, 181] on div "Todos" at bounding box center [658, 184] width 136 height 12
click at [641, 187] on span "Todos" at bounding box center [664, 183] width 148 height 29
click at [620, 178] on div "Todos" at bounding box center [658, 184] width 136 height 12
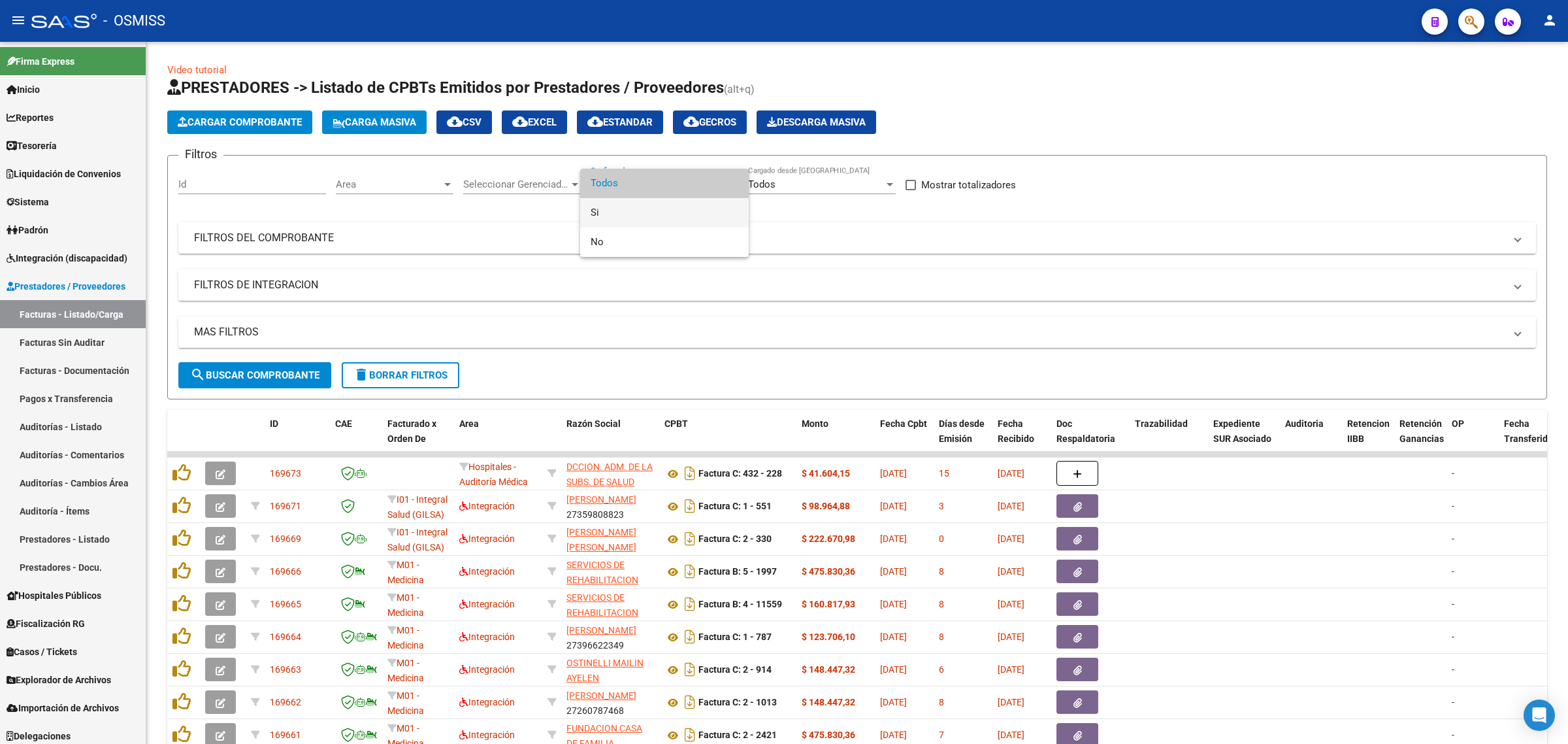
click at [635, 204] on span "Si" at bounding box center [664, 212] width 148 height 29
click at [601, 233] on mat-panel-title "FILTROS DEL COMPROBANTE" at bounding box center [850, 238] width 1311 height 14
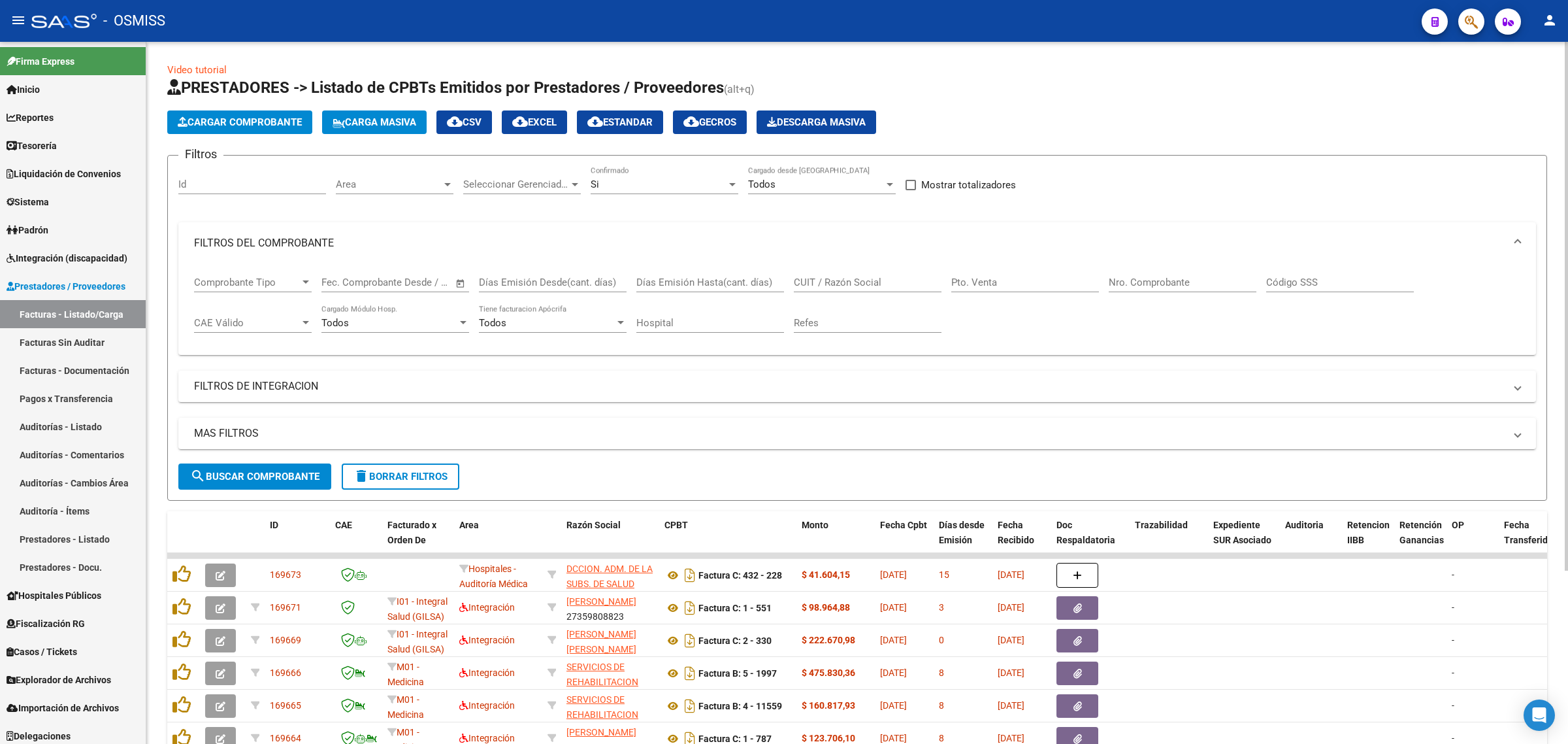
click at [282, 289] on div "Comprobante Tipo Comprobante Tipo" at bounding box center [253, 279] width 118 height 28
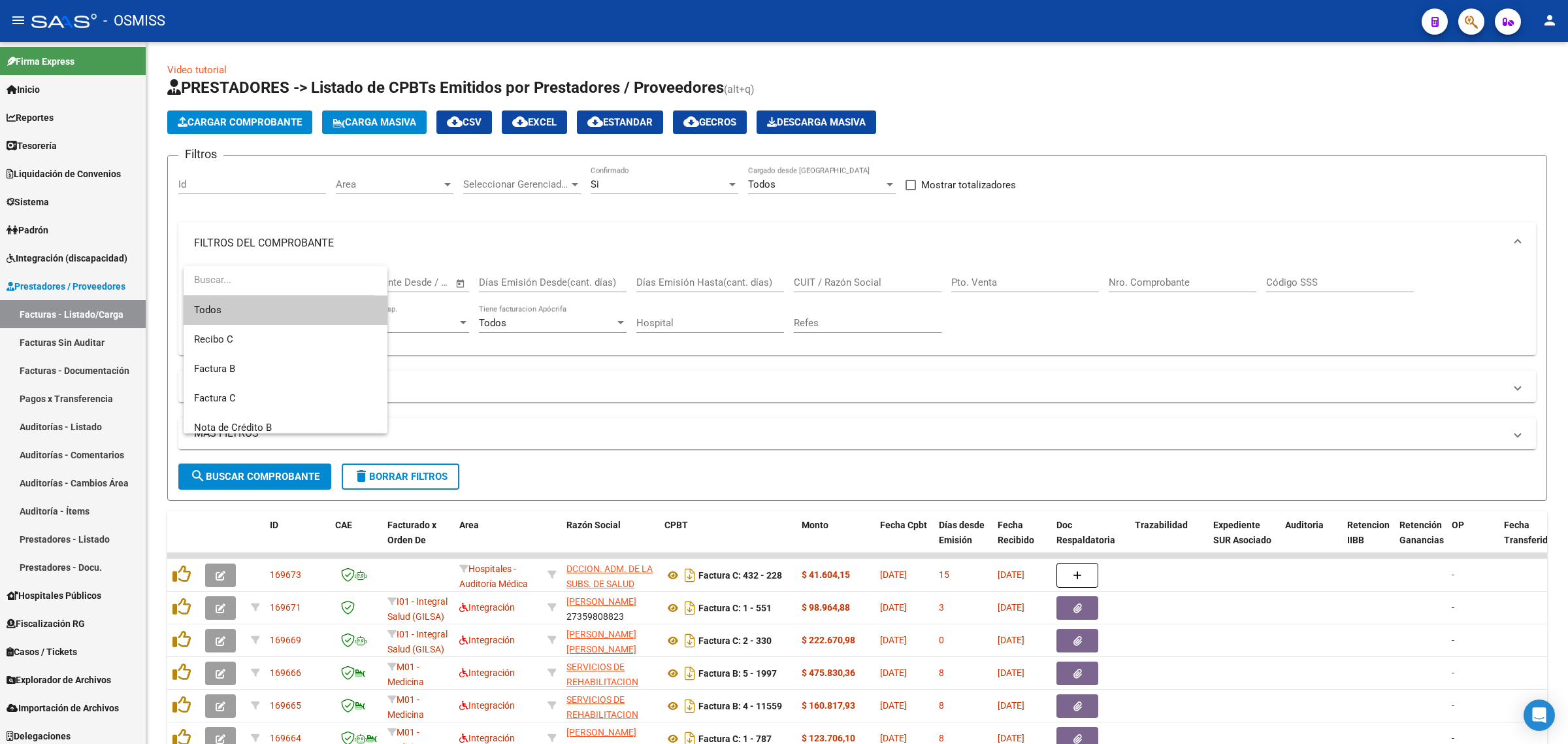
click at [475, 371] on div at bounding box center [784, 372] width 1568 height 744
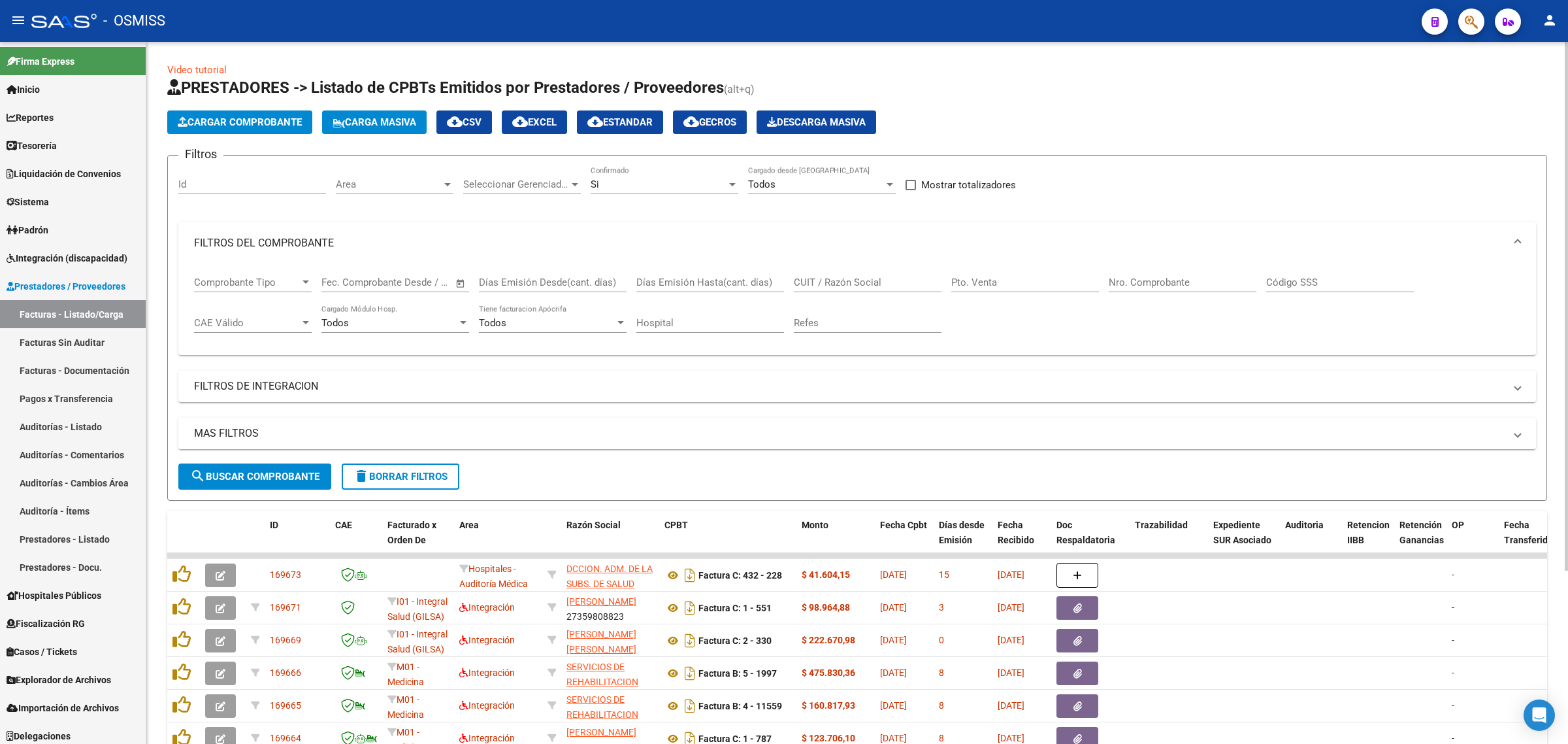
click at [400, 289] on div "Fecha inicio – Fecha fin Fec. Comprobante Desde / Hasta" at bounding box center [387, 279] width 132 height 28
click at [511, 281] on input "Días Emisión Desde(cant. días)" at bounding box center [552, 282] width 148 height 12
click at [666, 276] on input "Días Emisión Hasta(cant. días)" at bounding box center [710, 282] width 148 height 12
click at [847, 278] on input "CUIT / Razón Social" at bounding box center [867, 282] width 148 height 12
click at [1023, 276] on input "Pto. Venta" at bounding box center [1025, 282] width 148 height 12
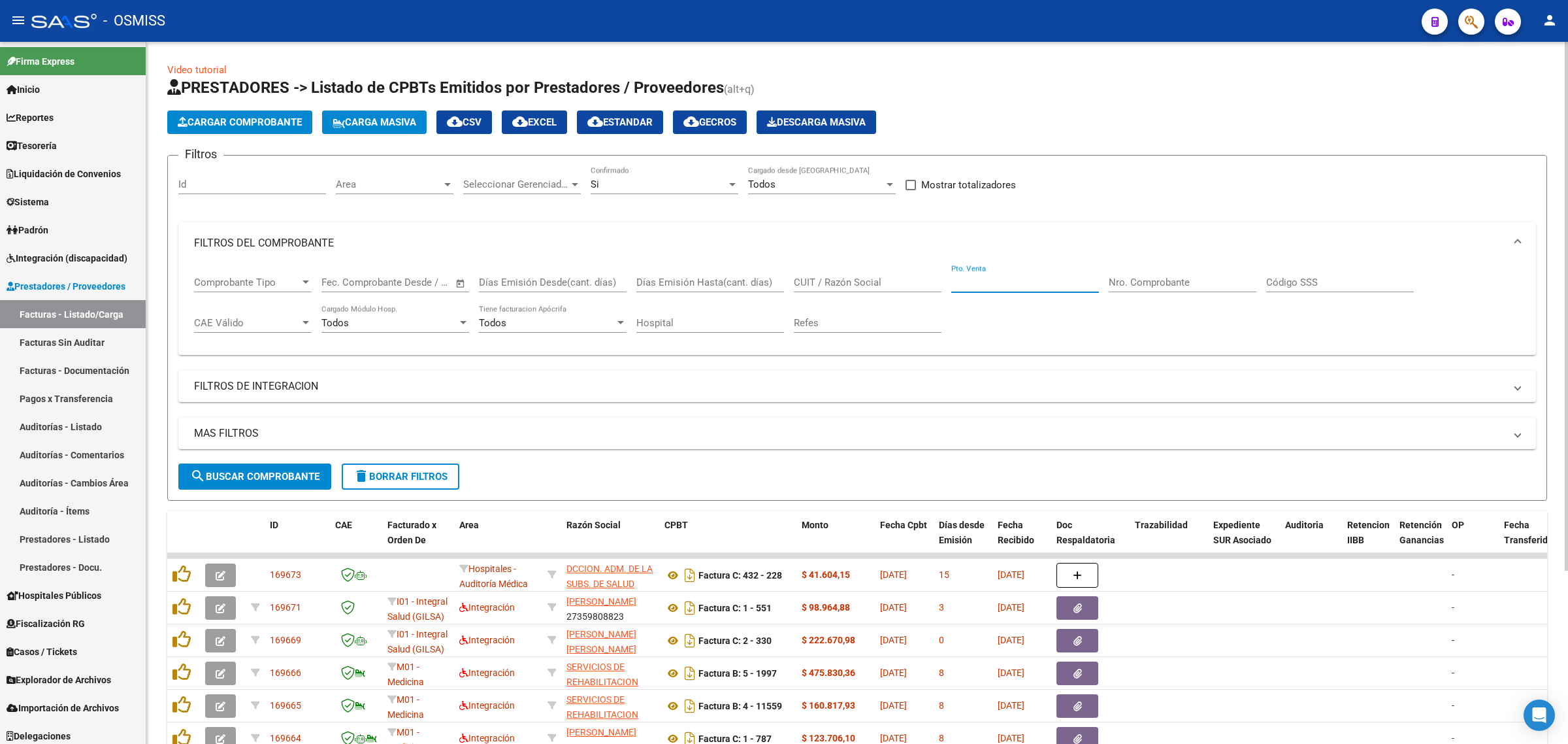
click at [1147, 271] on div "Nro. Comprobante" at bounding box center [1183, 279] width 148 height 28
click at [1304, 282] on input "Código SSS" at bounding box center [1339, 282] width 148 height 12
click at [223, 321] on span "CAE Válido" at bounding box center [247, 323] width 106 height 12
click at [412, 318] on div at bounding box center [784, 372] width 1568 height 744
click at [662, 319] on input "Hospital" at bounding box center [710, 323] width 148 height 12
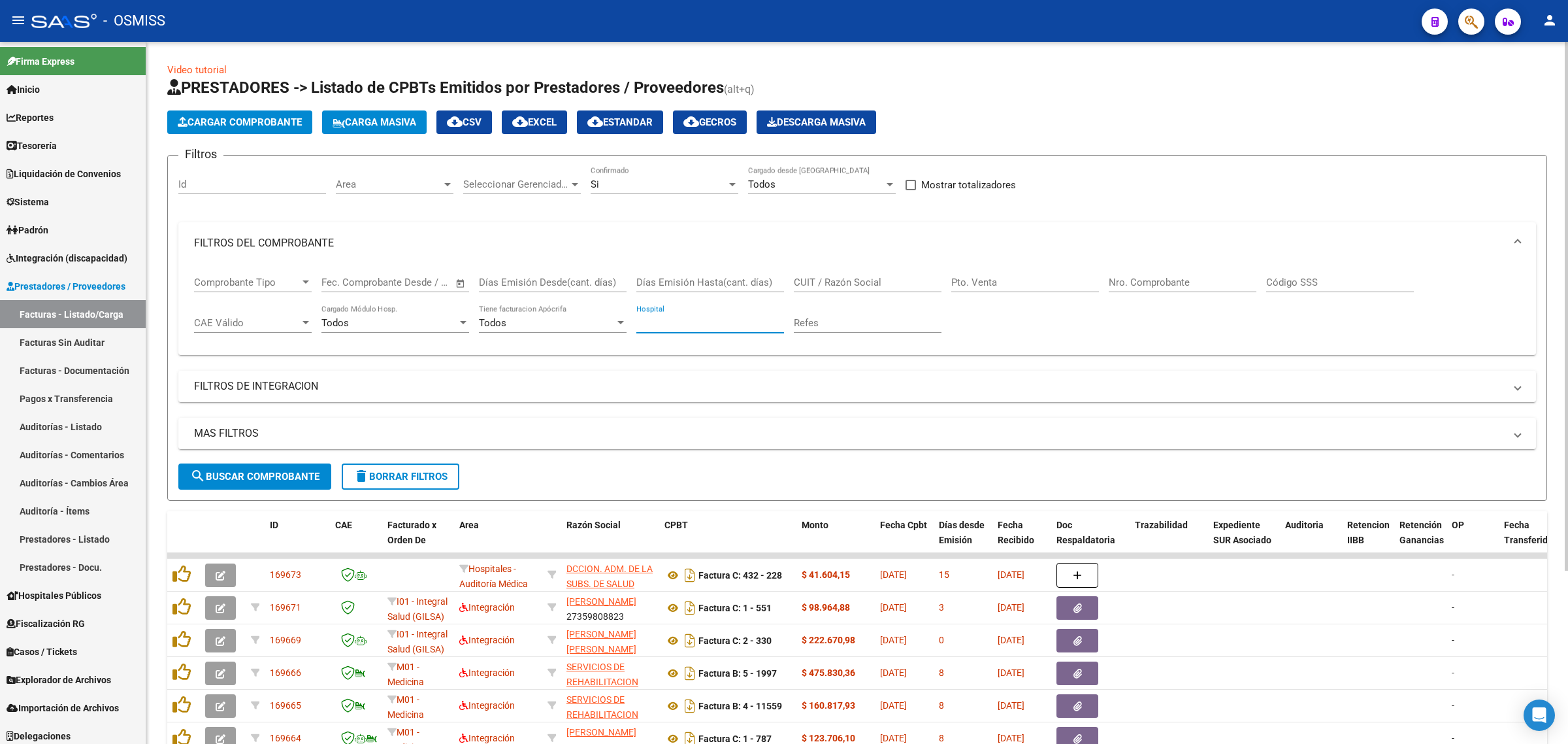
click at [580, 319] on div "Todos" at bounding box center [546, 323] width 136 height 12
click at [674, 318] on div at bounding box center [784, 372] width 1568 height 744
click at [494, 386] on mat-panel-title "FILTROS DE INTEGRACION" at bounding box center [850, 385] width 1311 height 14
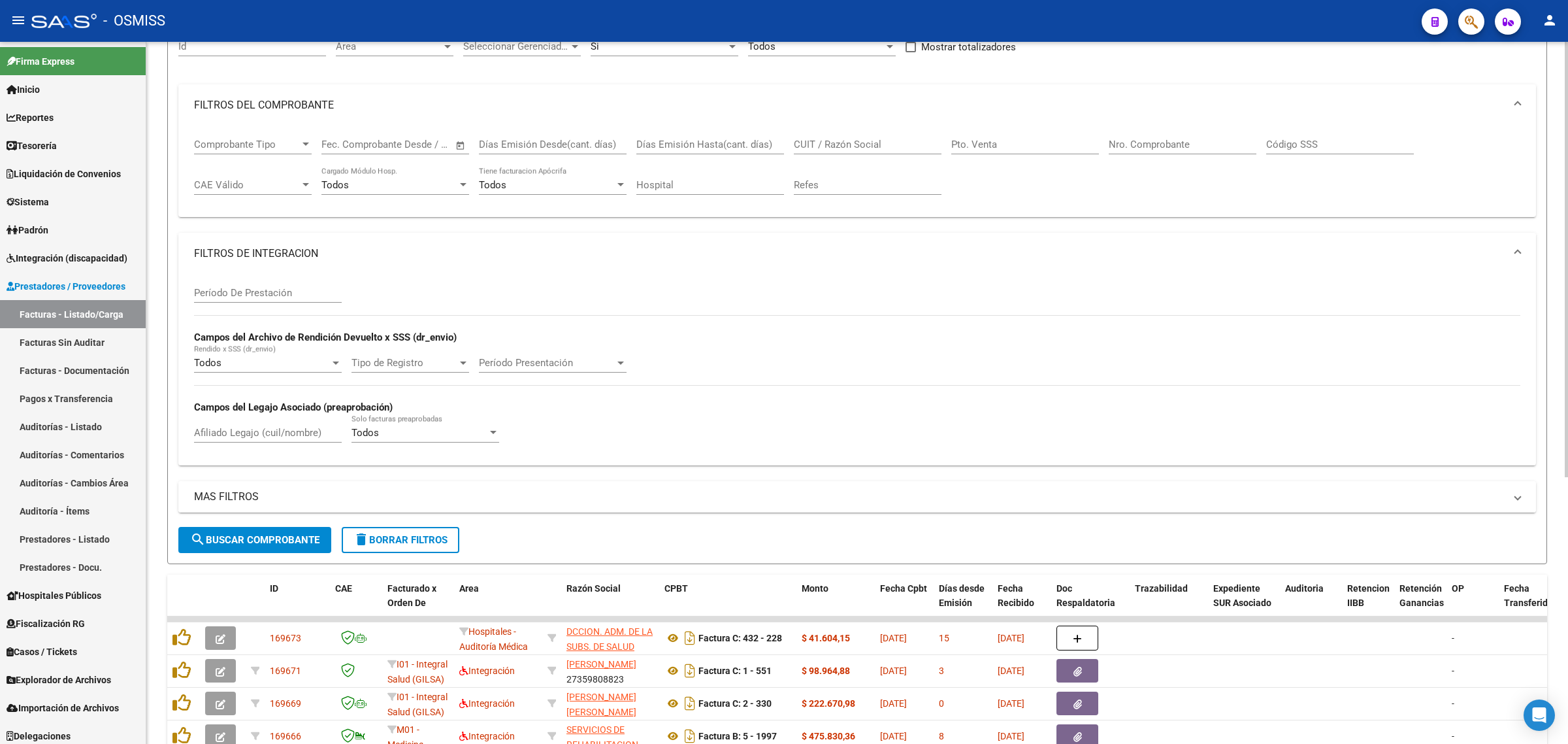
scroll to position [163, 0]
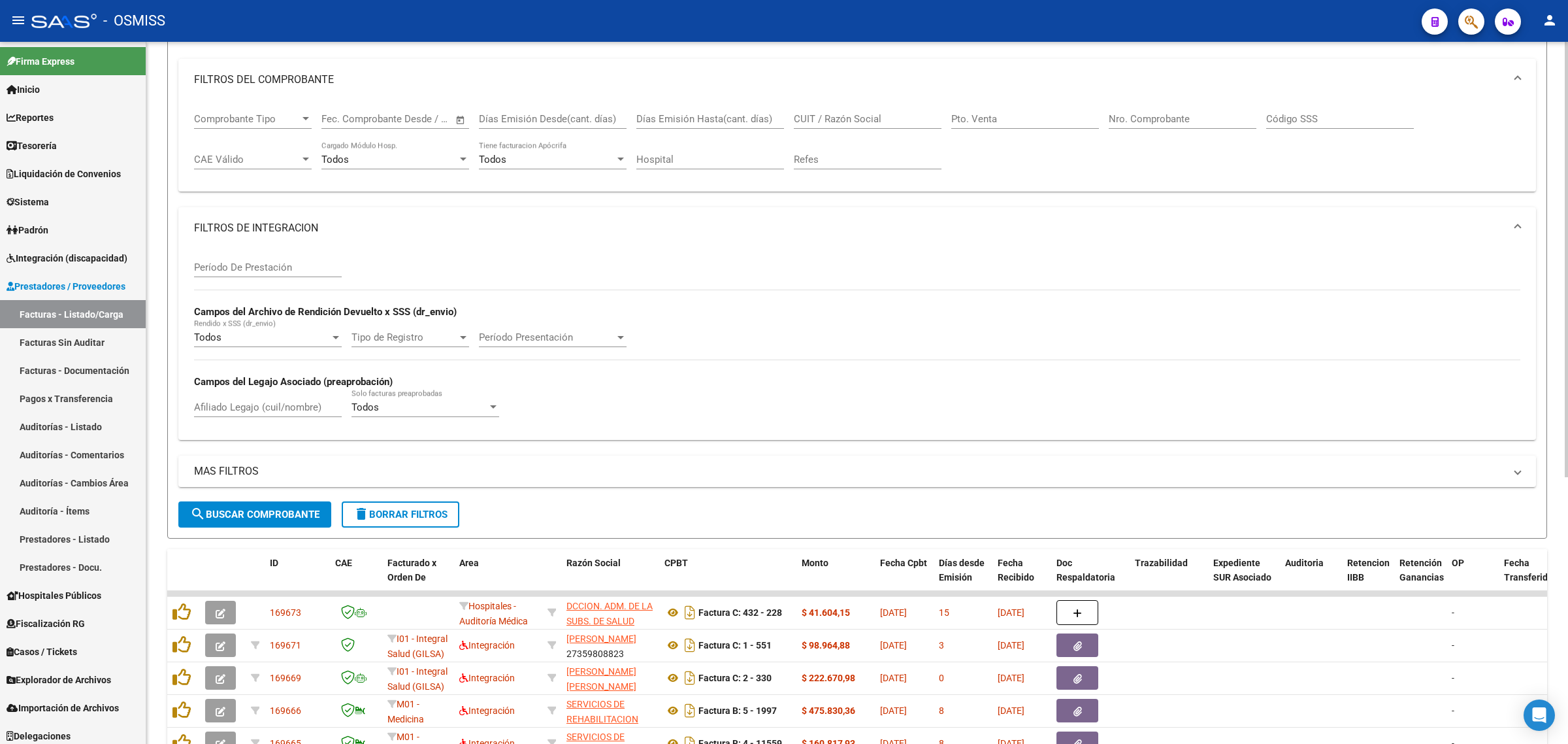
click at [318, 450] on div "Filtros Id Area Area Seleccionar Gerenciador Seleccionar Gerenciador Si Confirm…" at bounding box center [857, 252] width 1358 height 499
click at [320, 455] on mat-expansion-panel-header "MAS FILTROS" at bounding box center [857, 471] width 1358 height 32
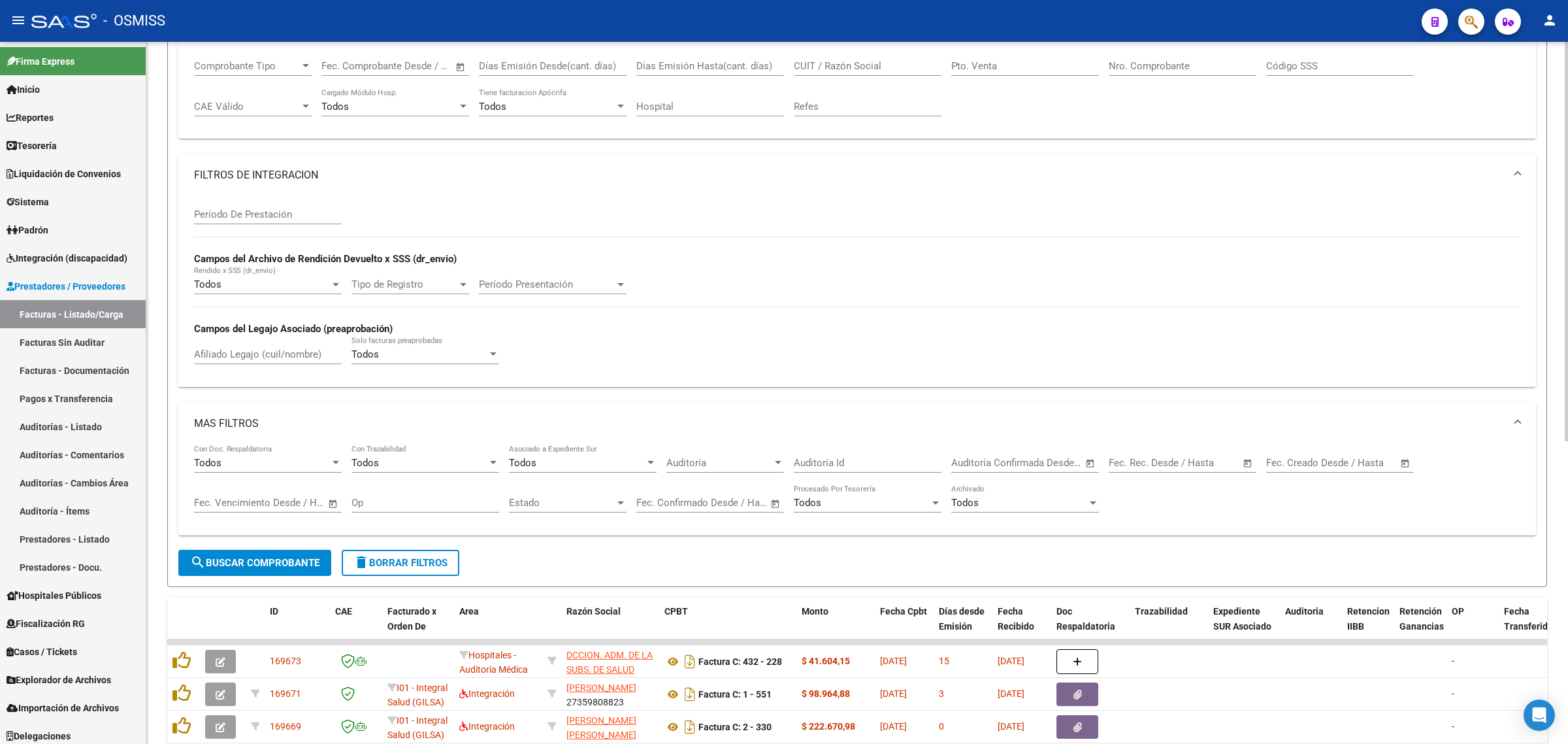
scroll to position [245, 0]
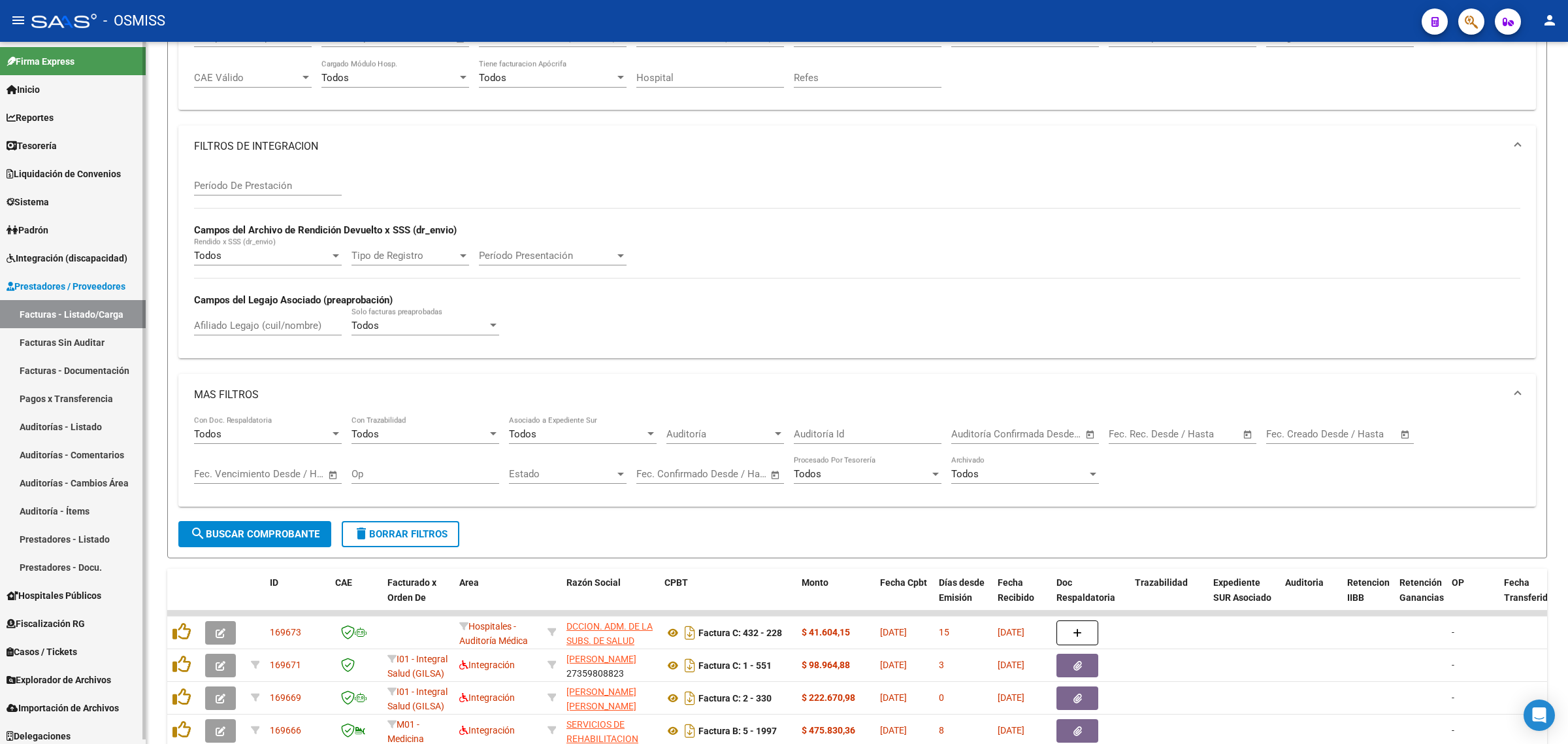
click at [87, 347] on link "Facturas Sin Auditar" at bounding box center [73, 342] width 146 height 28
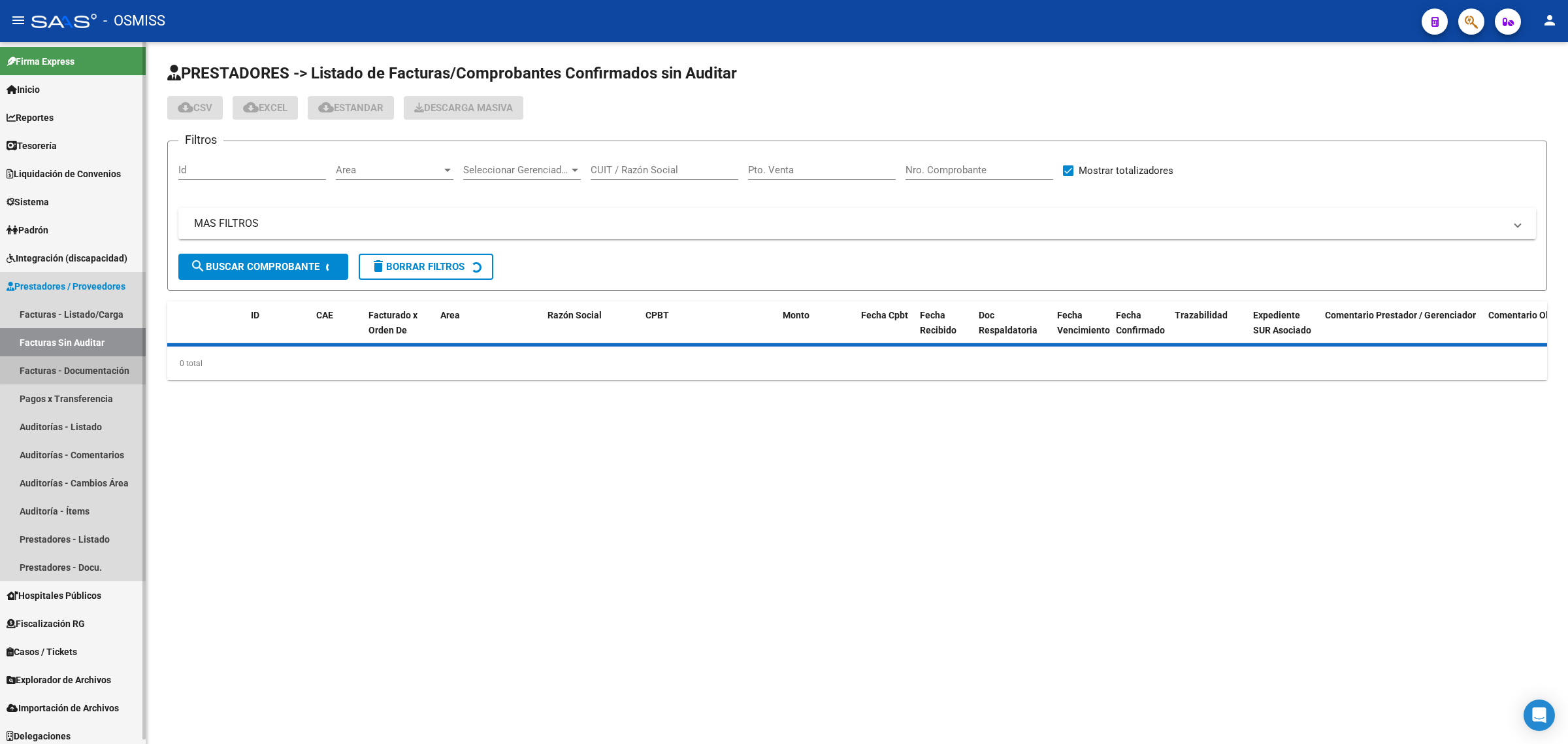
click at [104, 366] on link "Facturas - Documentación" at bounding box center [73, 370] width 146 height 28
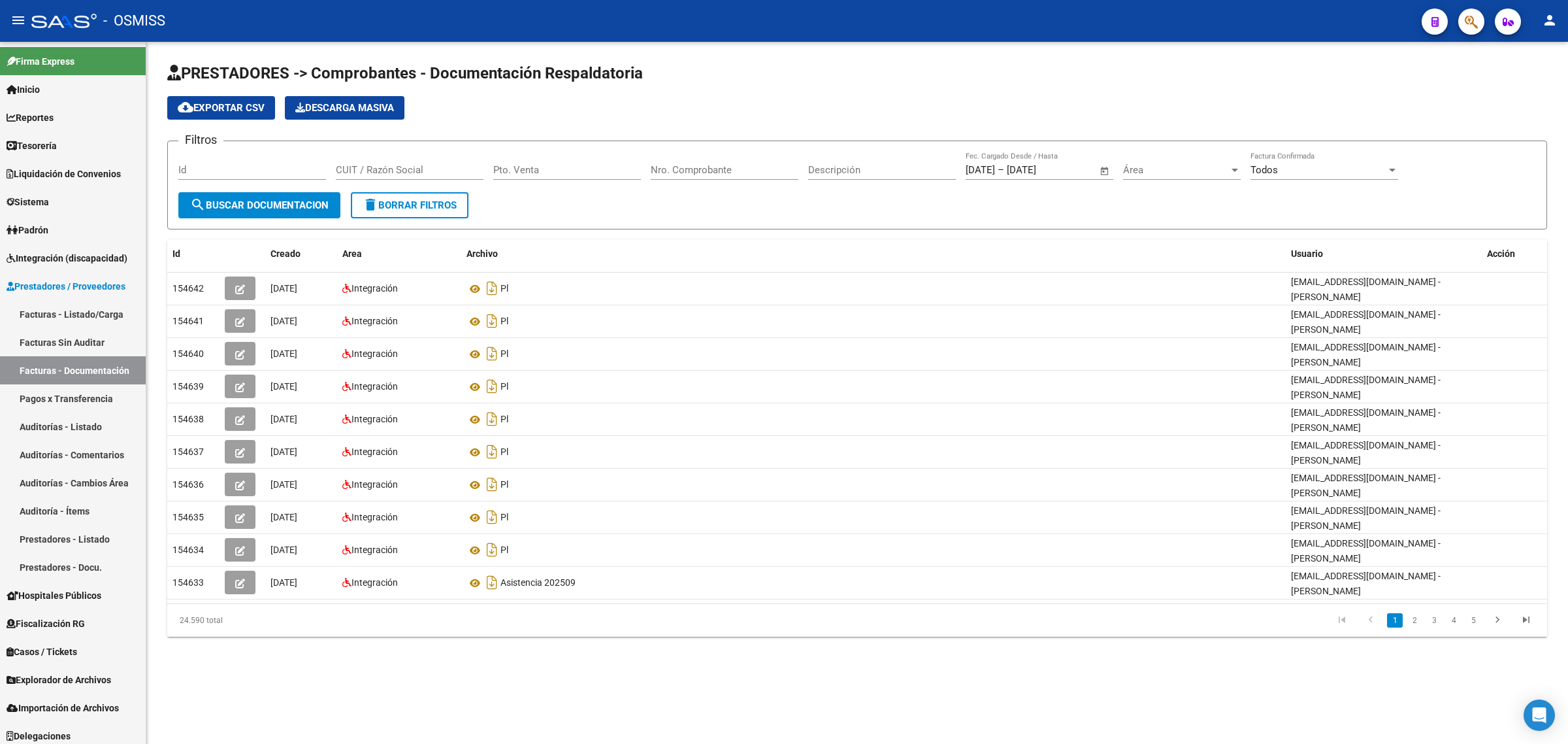
click at [1302, 170] on div "Todos" at bounding box center [1319, 170] width 136 height 12
click at [746, 173] on div at bounding box center [784, 372] width 1568 height 744
click at [96, 179] on span "Liquidación de Convenios" at bounding box center [63, 173] width 114 height 14
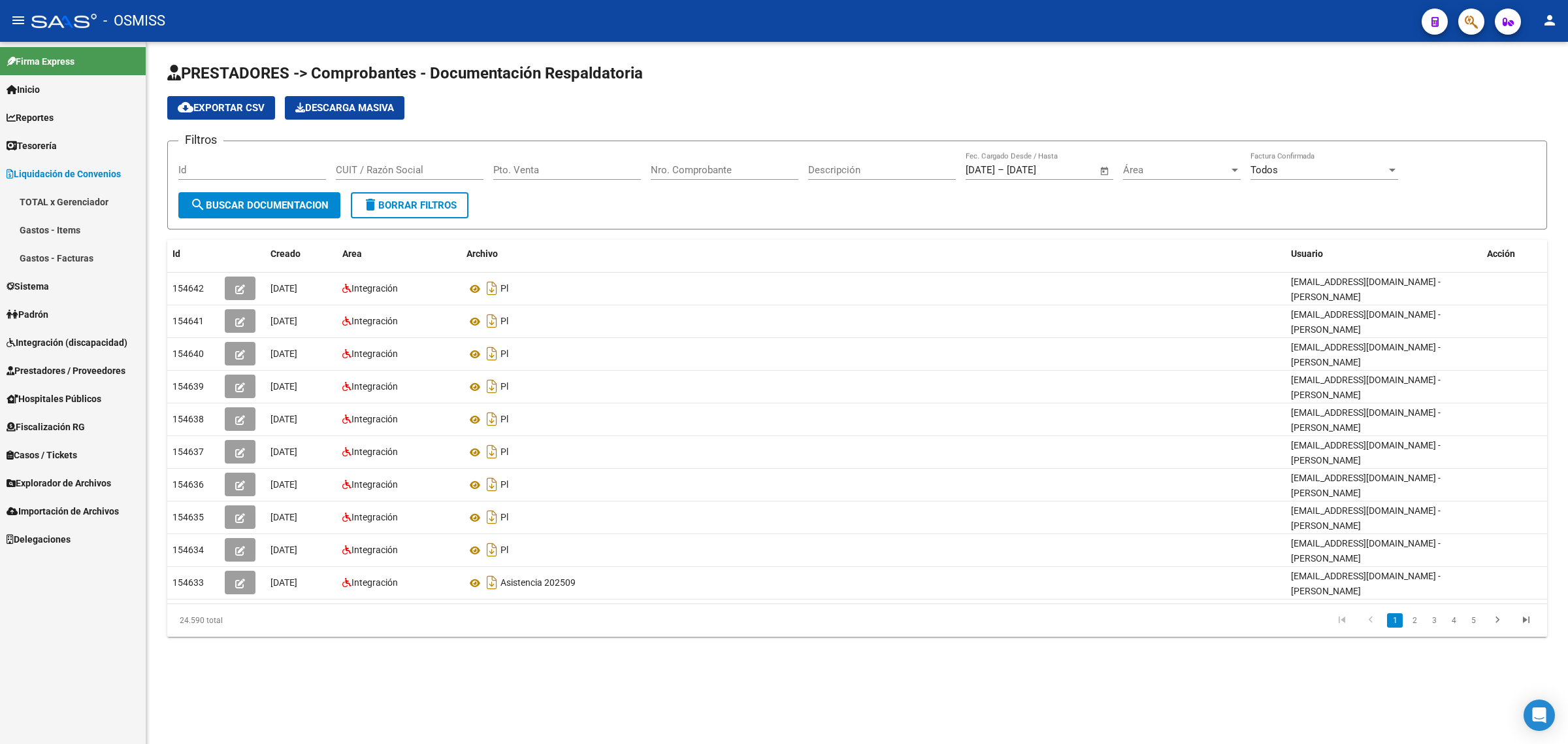
click at [98, 154] on link "Tesorería" at bounding box center [73, 145] width 146 height 28
click at [96, 125] on link "Reportes" at bounding box center [73, 118] width 146 height 28
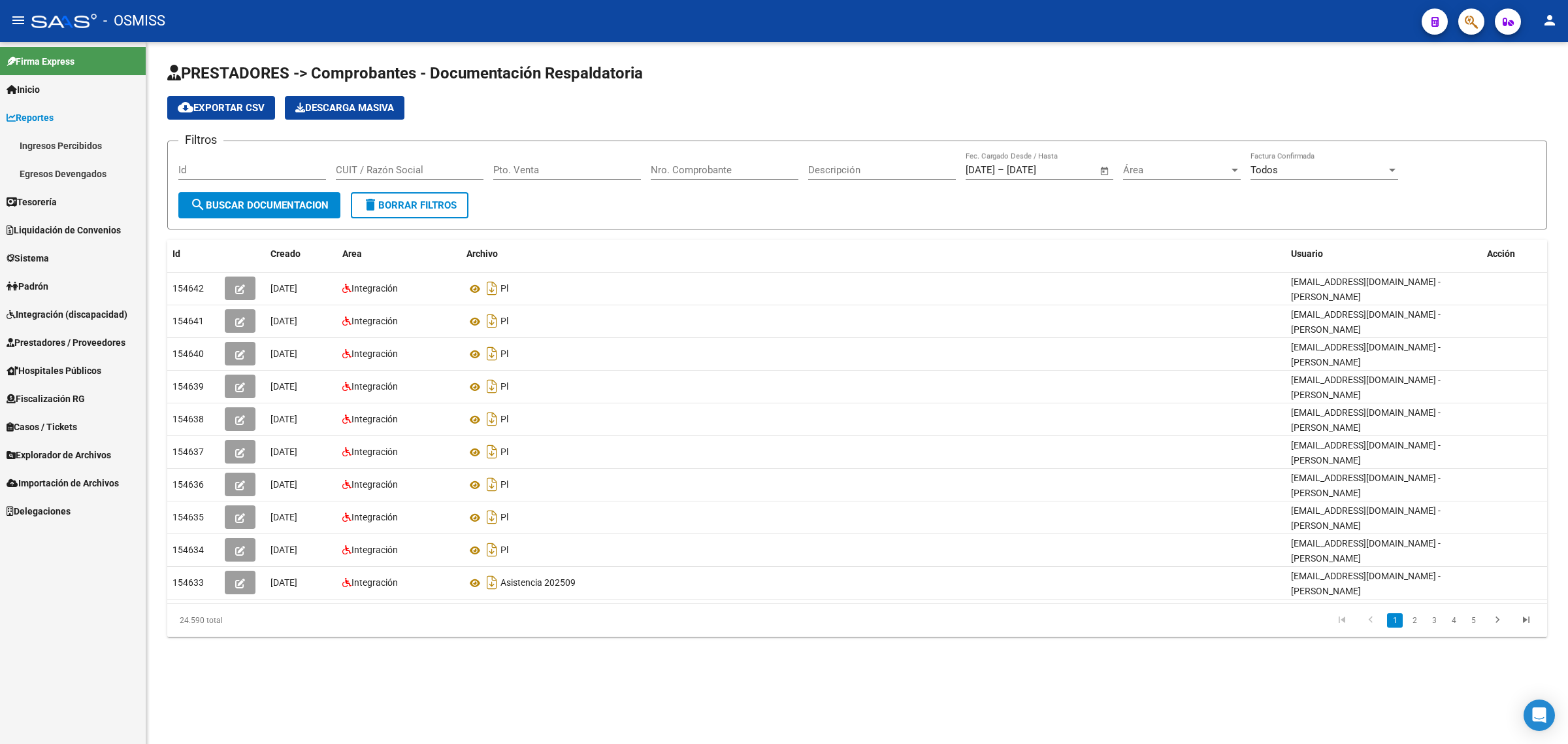
click at [95, 119] on link "Reportes" at bounding box center [73, 118] width 146 height 28
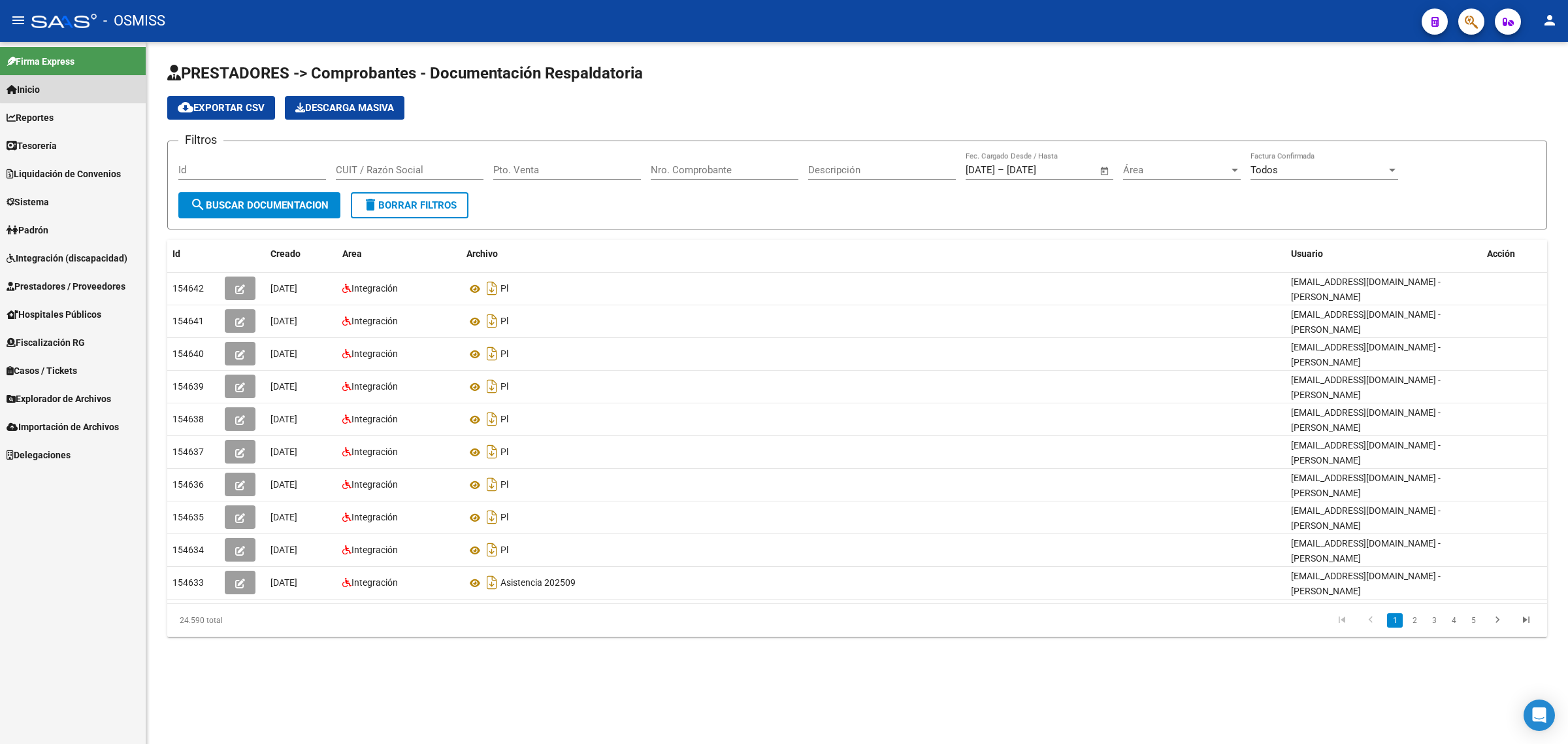
click at [86, 88] on link "Inicio" at bounding box center [73, 89] width 146 height 28
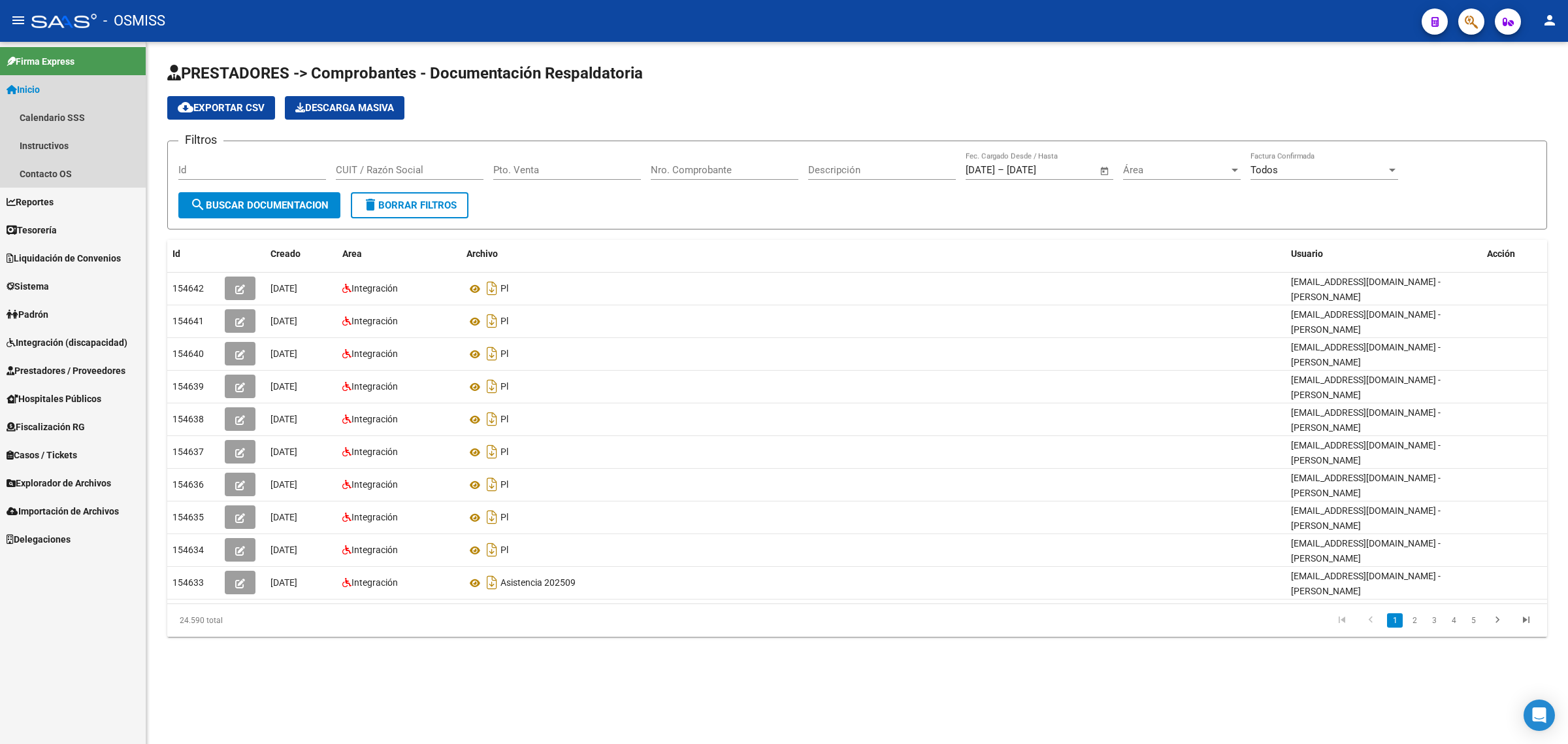
click at [40, 87] on span "Inicio" at bounding box center [23, 89] width 33 height 14
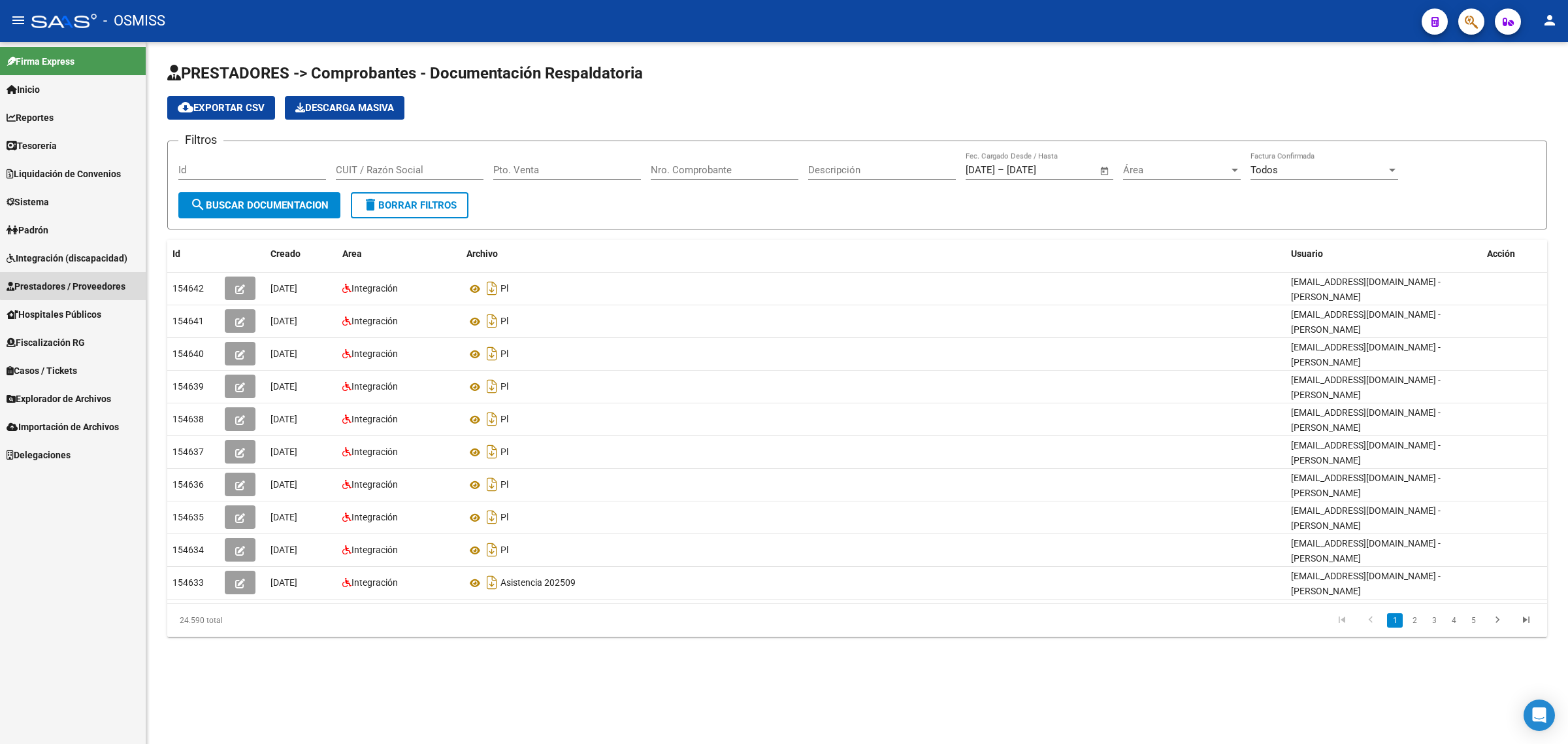
click at [76, 282] on span "Prestadores / Proveedores" at bounding box center [66, 286] width 119 height 14
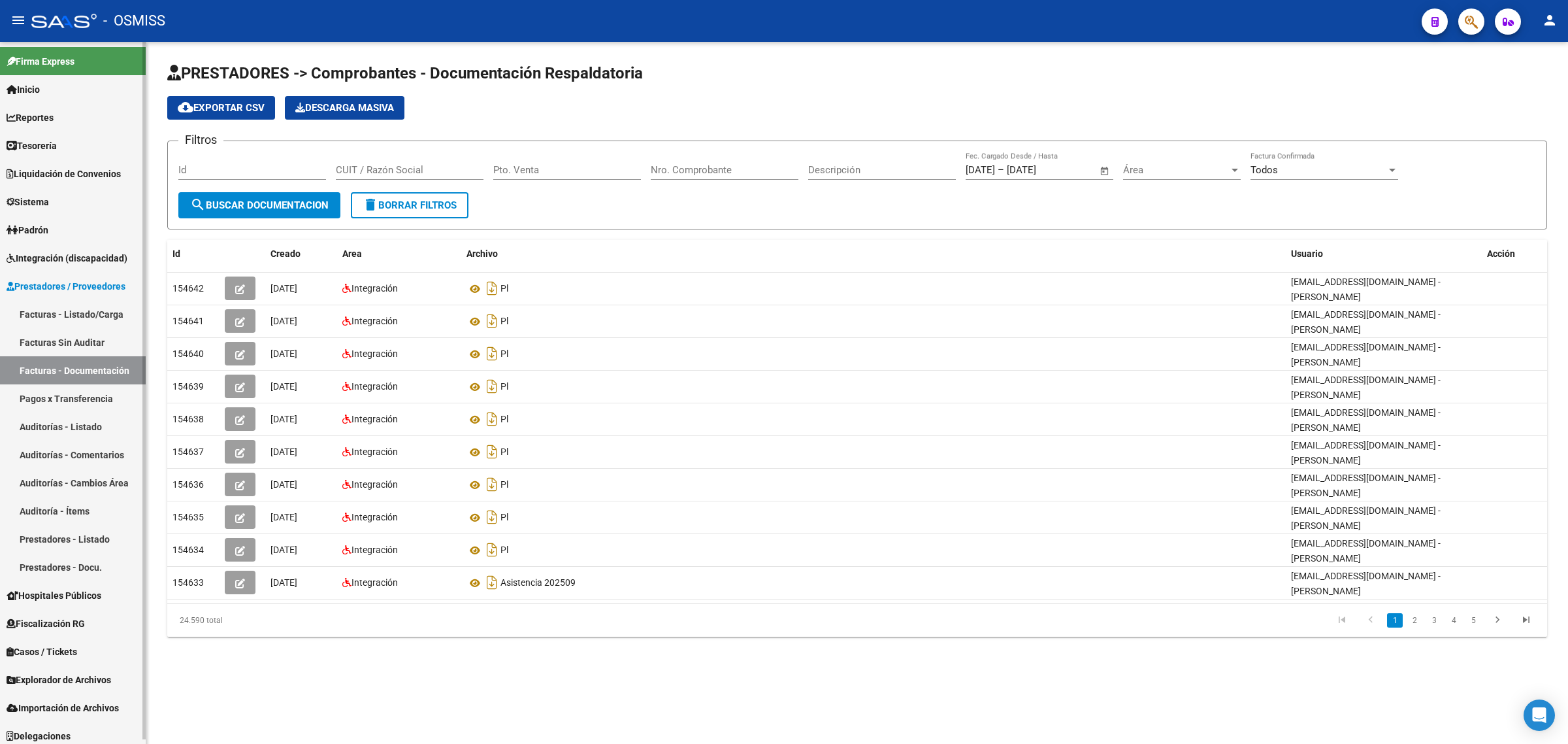
click at [86, 394] on link "Pagos x Transferencia" at bounding box center [73, 399] width 146 height 28
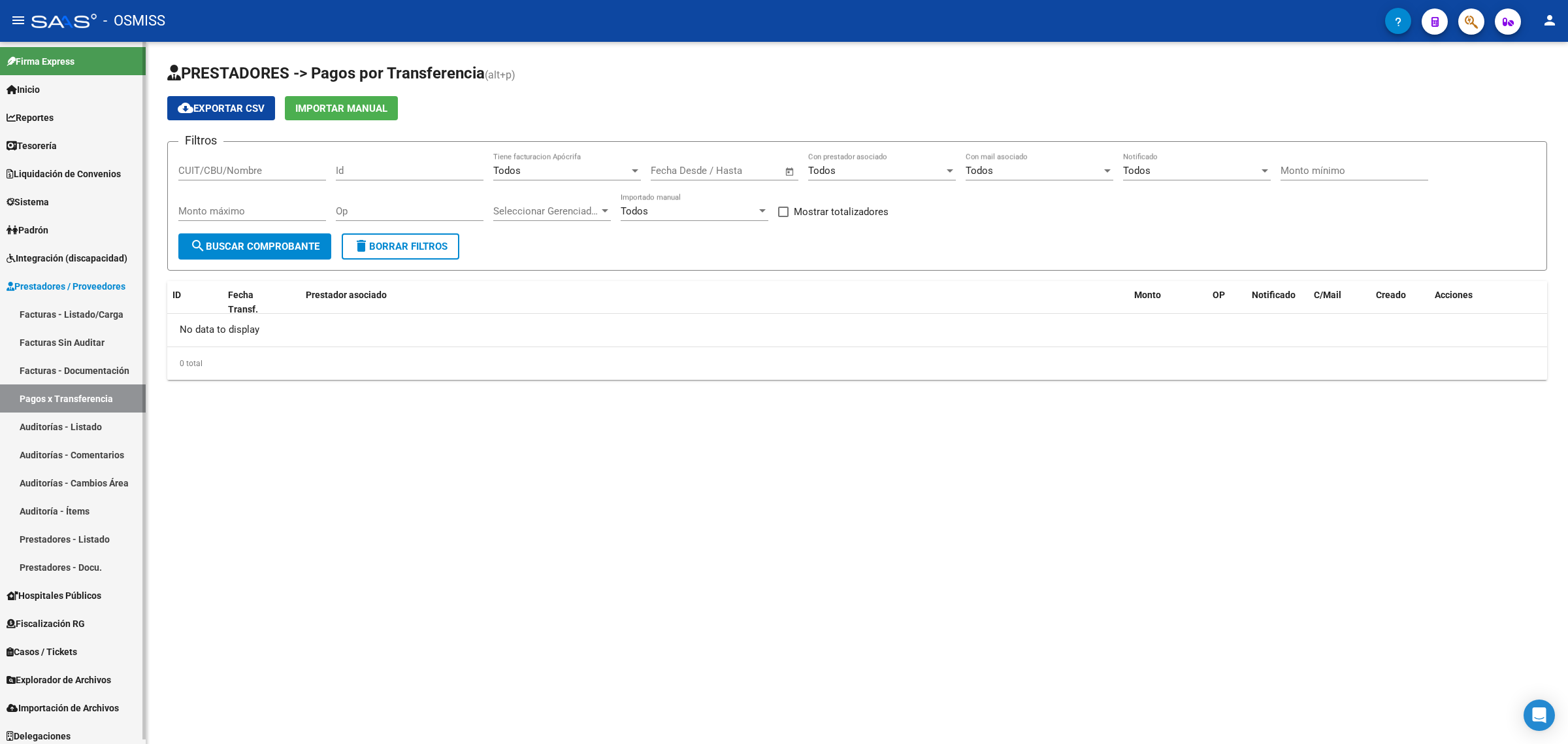
click at [80, 420] on link "Auditorías - Listado" at bounding box center [73, 426] width 146 height 28
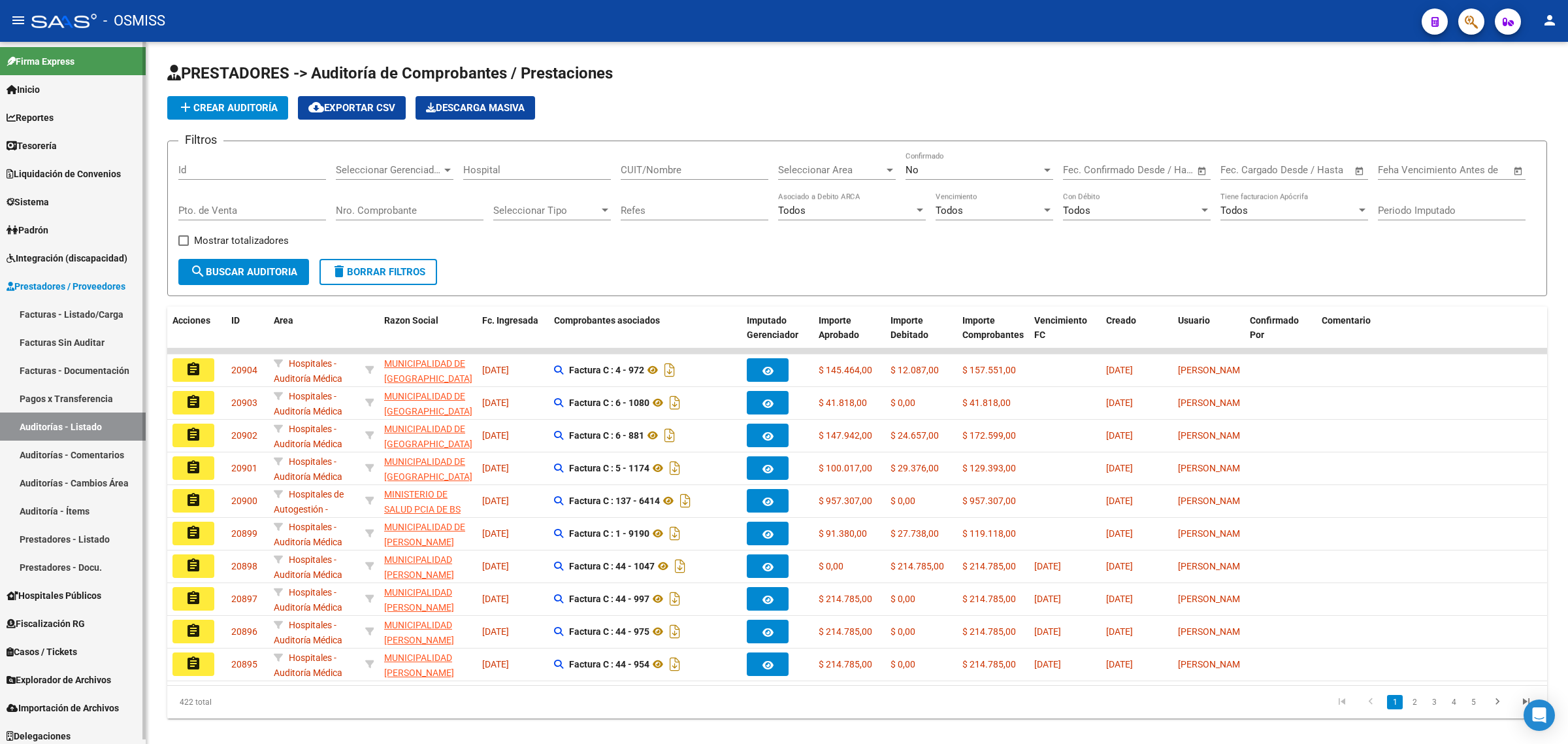
click at [64, 451] on link "Auditorías - Comentarios" at bounding box center [73, 455] width 146 height 28
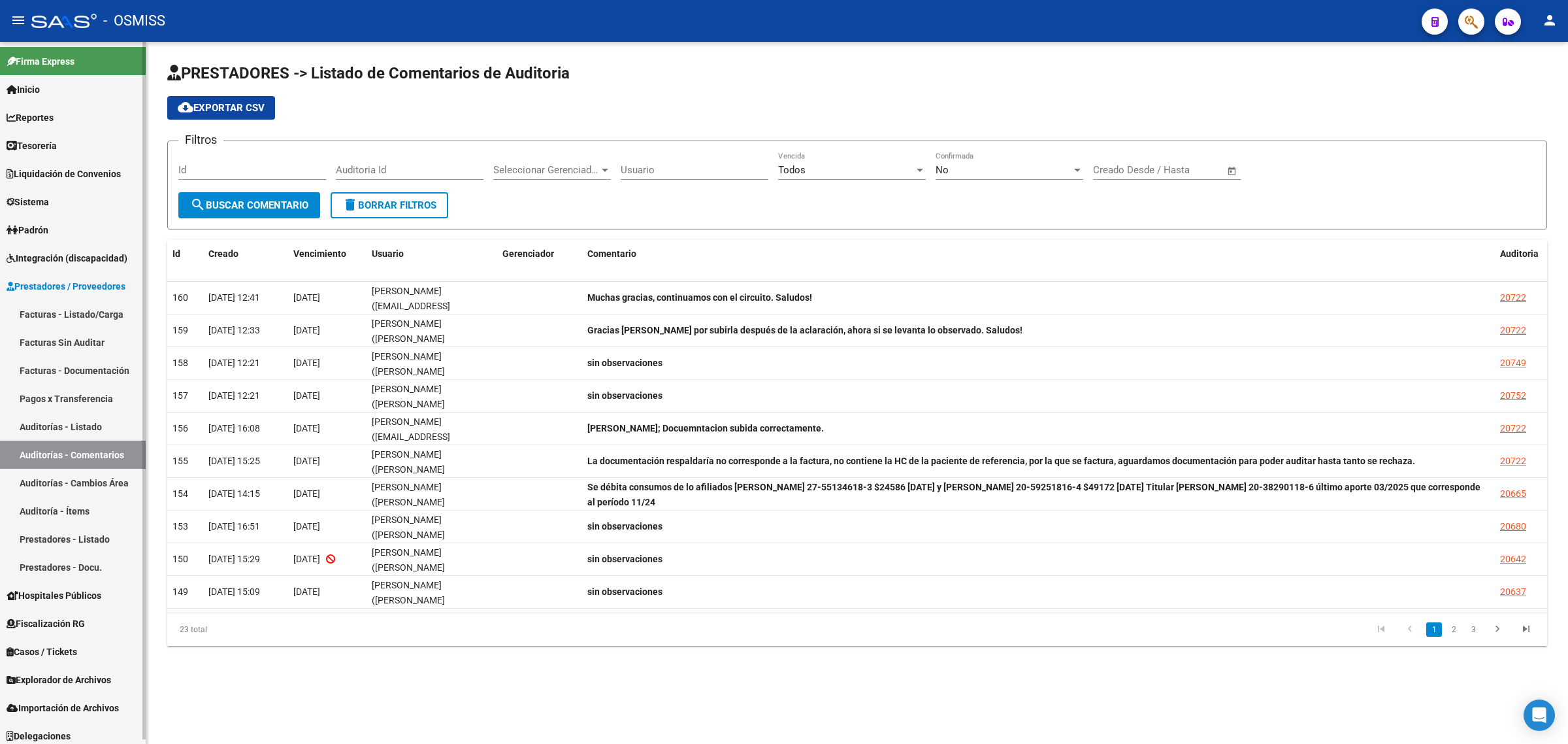
click at [67, 487] on link "Auditorías - Cambios Área" at bounding box center [73, 483] width 146 height 28
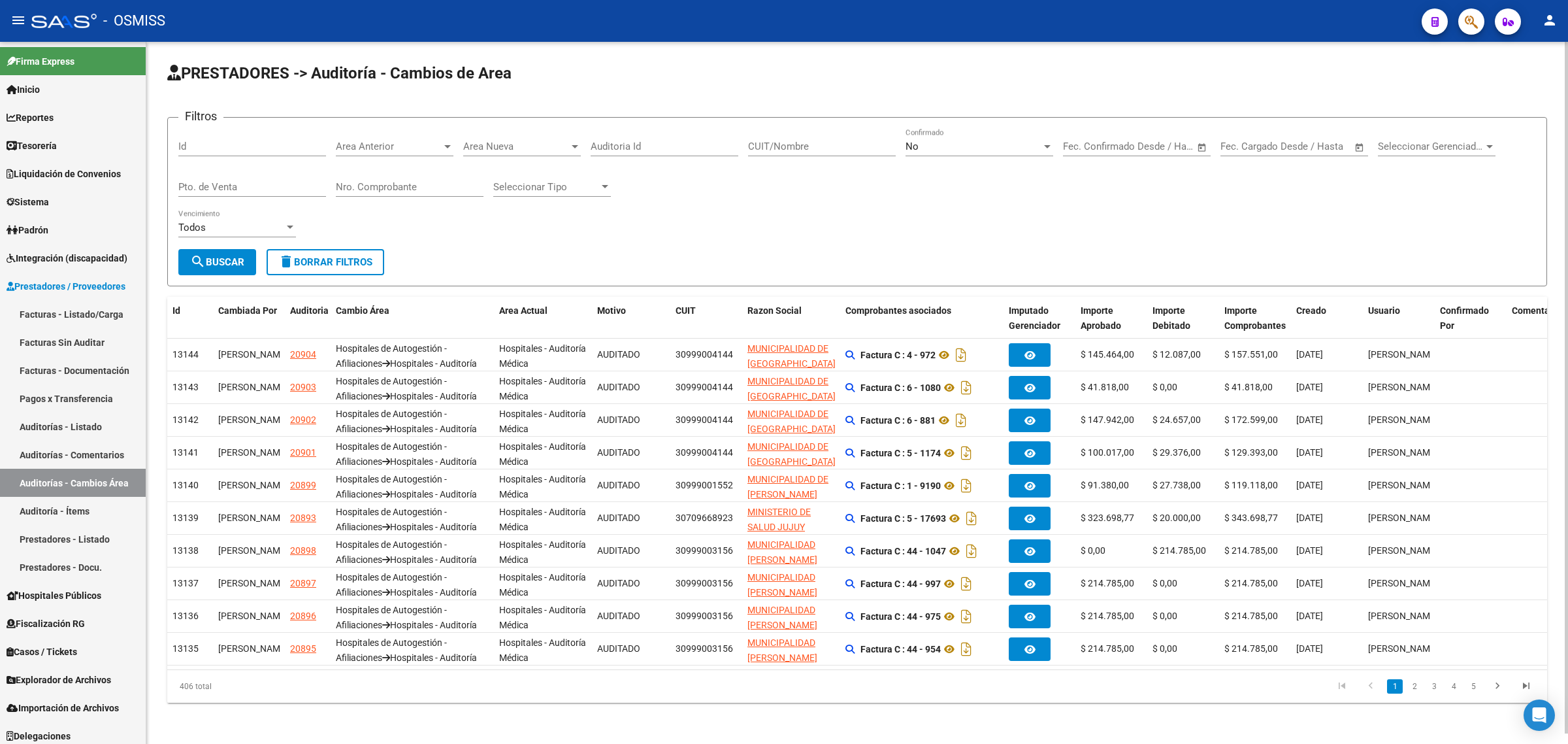
click at [397, 155] on div "Area Anterior Area Anterior" at bounding box center [395, 143] width 118 height 28
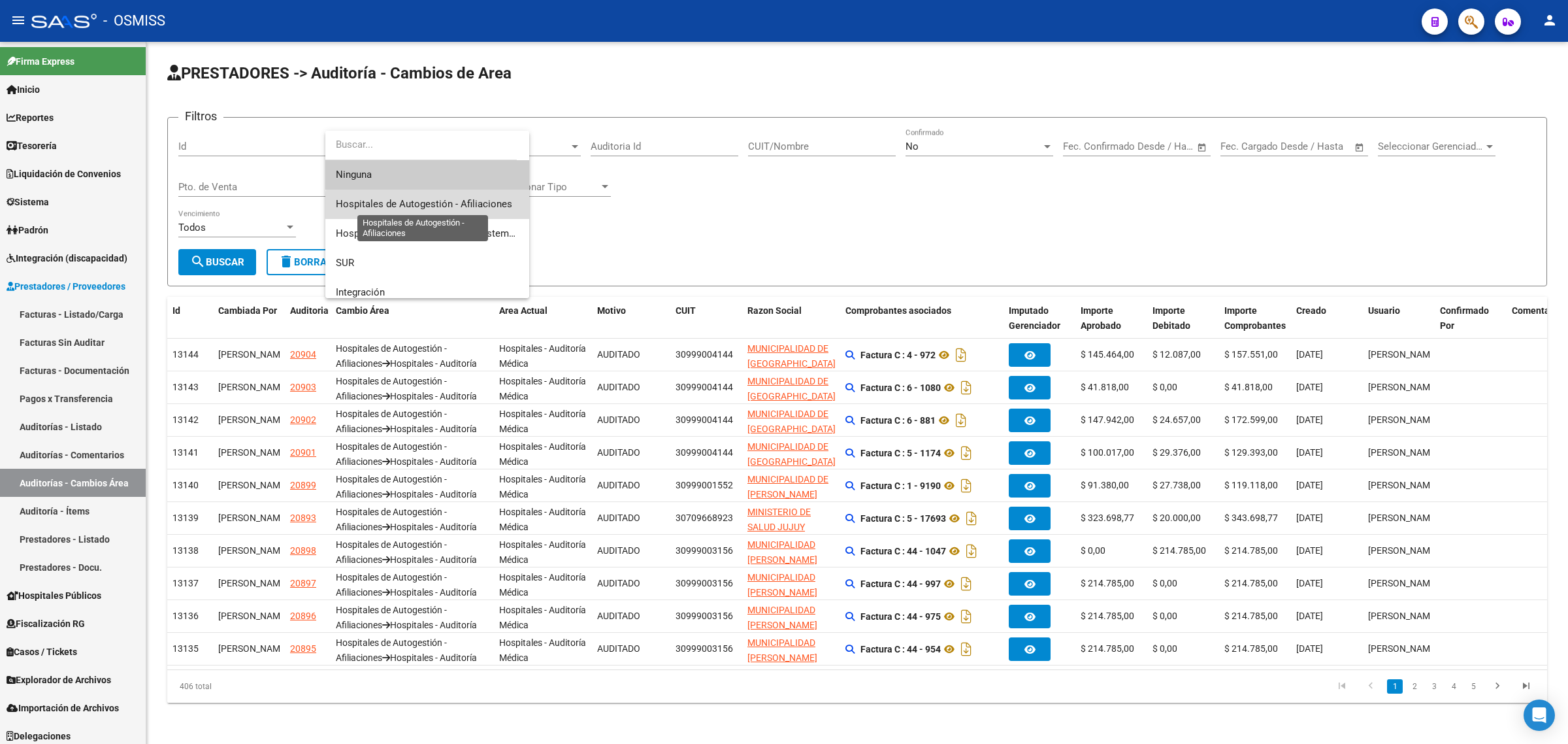
click at [481, 208] on span "Hospitales de Autogestión - Afiliaciones" at bounding box center [425, 204] width 177 height 12
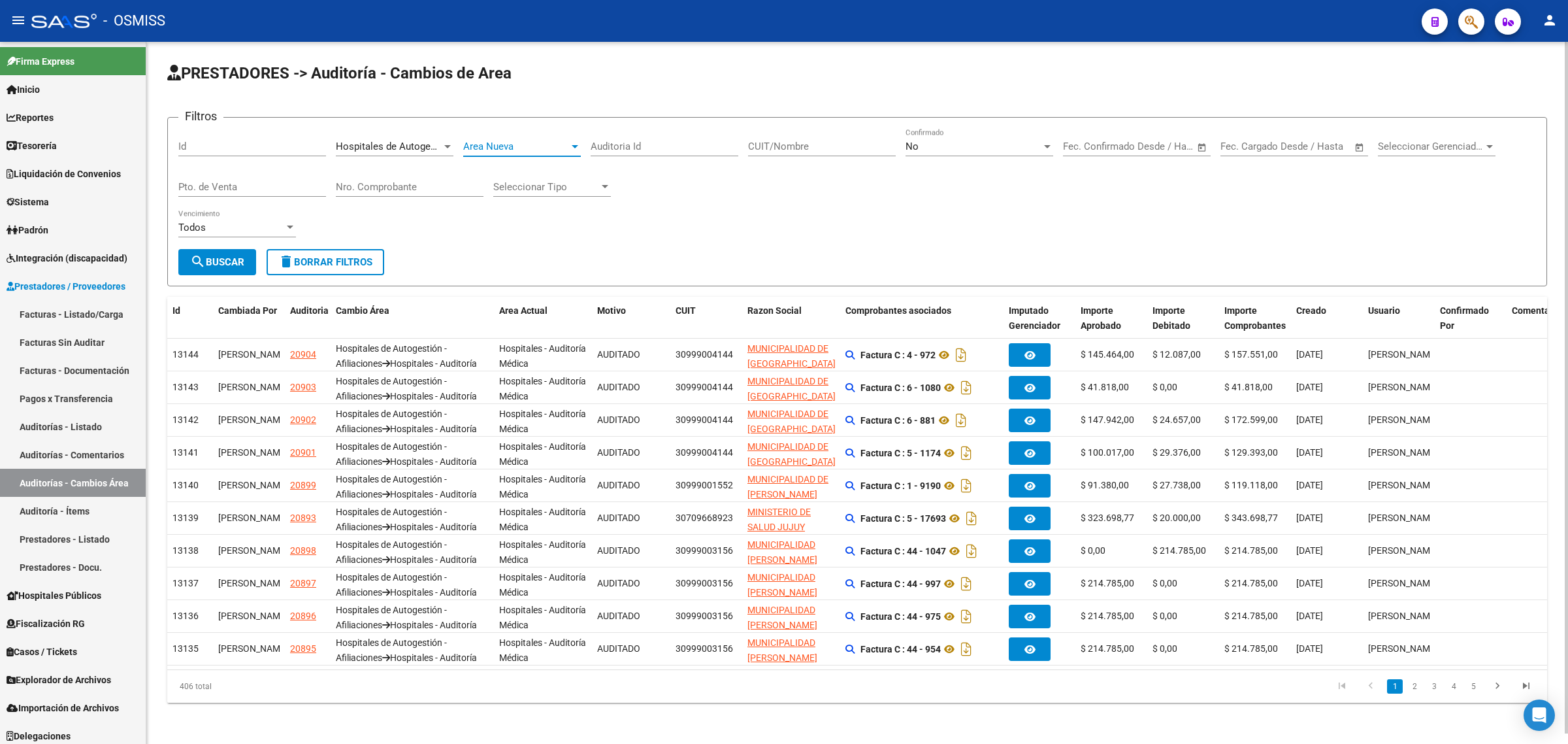
click at [492, 146] on span "Area Nueva" at bounding box center [515, 146] width 106 height 12
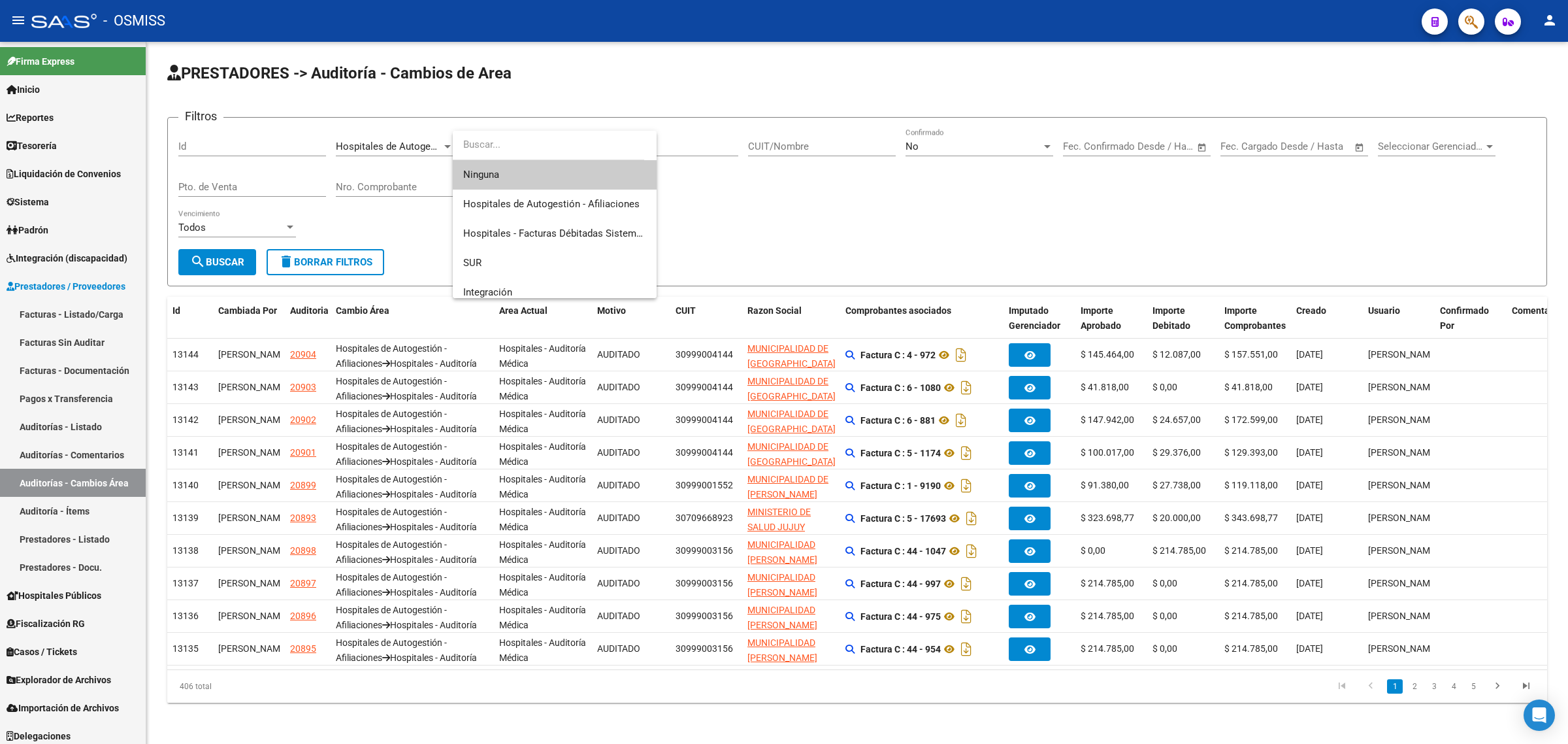
click at [216, 256] on div at bounding box center [784, 372] width 1568 height 744
click at [216, 256] on span "search Buscar" at bounding box center [217, 262] width 54 height 12
click at [70, 510] on link "Auditoría - Ítems" at bounding box center [73, 510] width 146 height 28
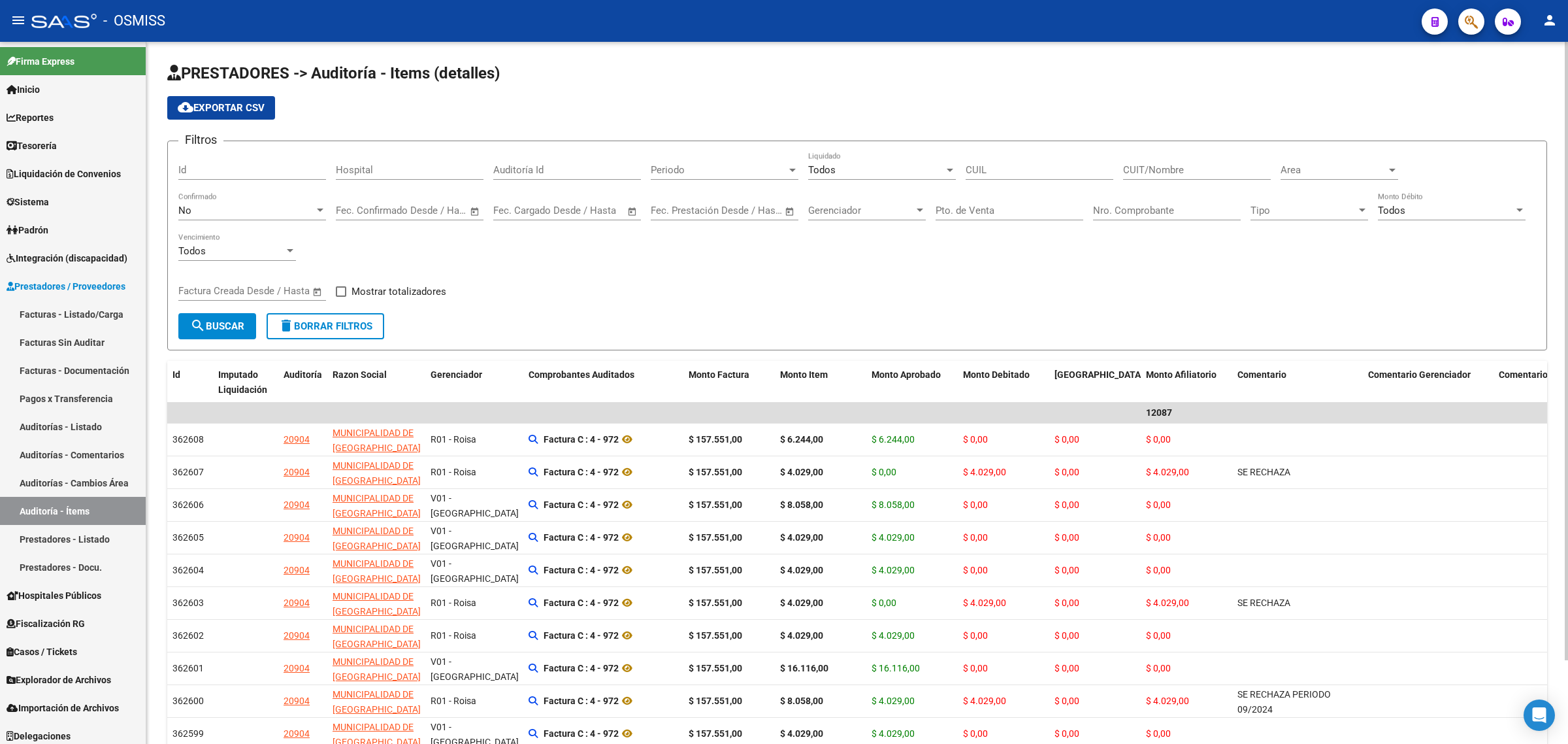
click at [282, 206] on div "No" at bounding box center [246, 210] width 136 height 12
click at [400, 247] on div at bounding box center [784, 372] width 1568 height 744
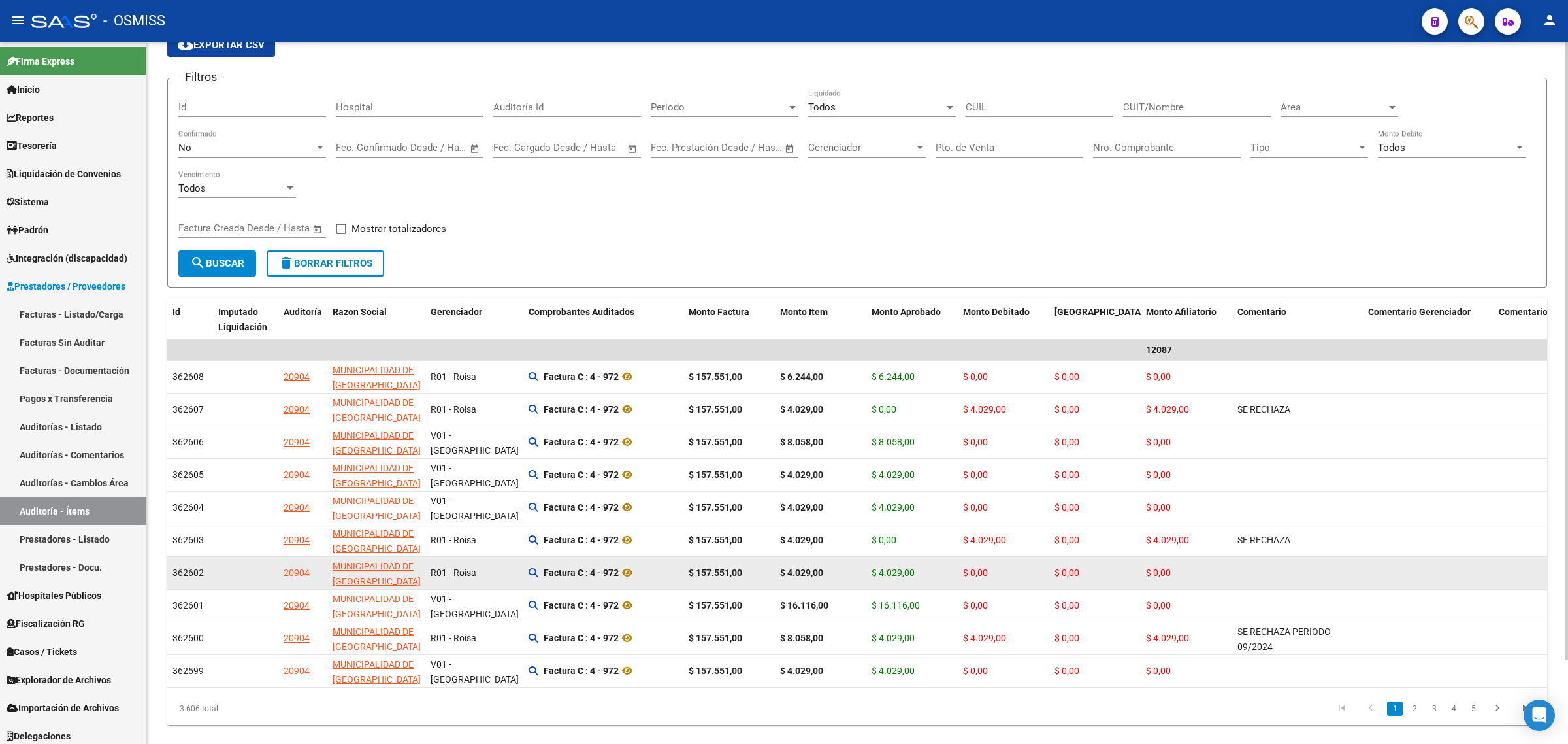
scroll to position [95, 0]
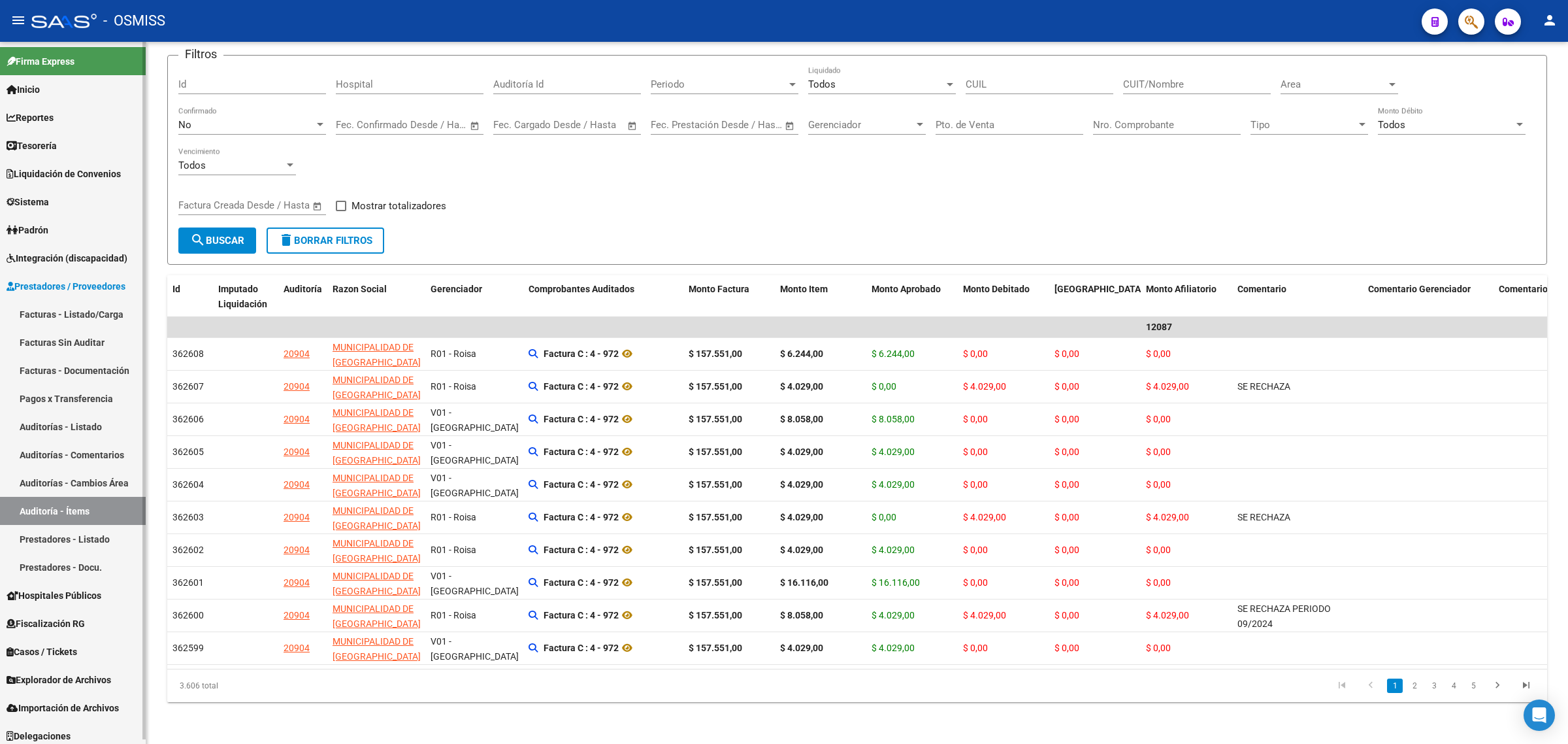
click at [93, 602] on link "Hospitales Públicos" at bounding box center [73, 596] width 146 height 28
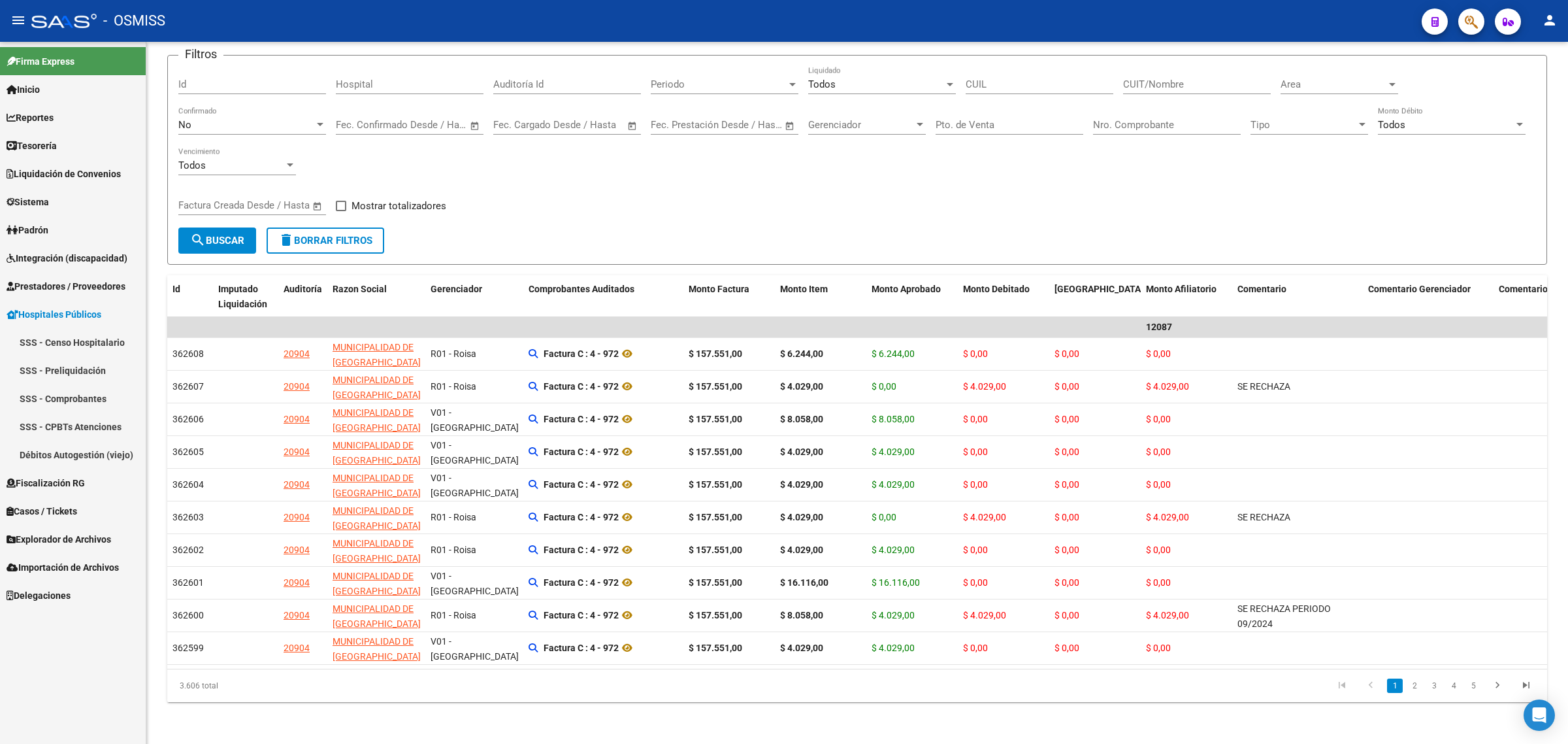
click at [92, 345] on link "SSS - Censo Hospitalario" at bounding box center [73, 342] width 146 height 28
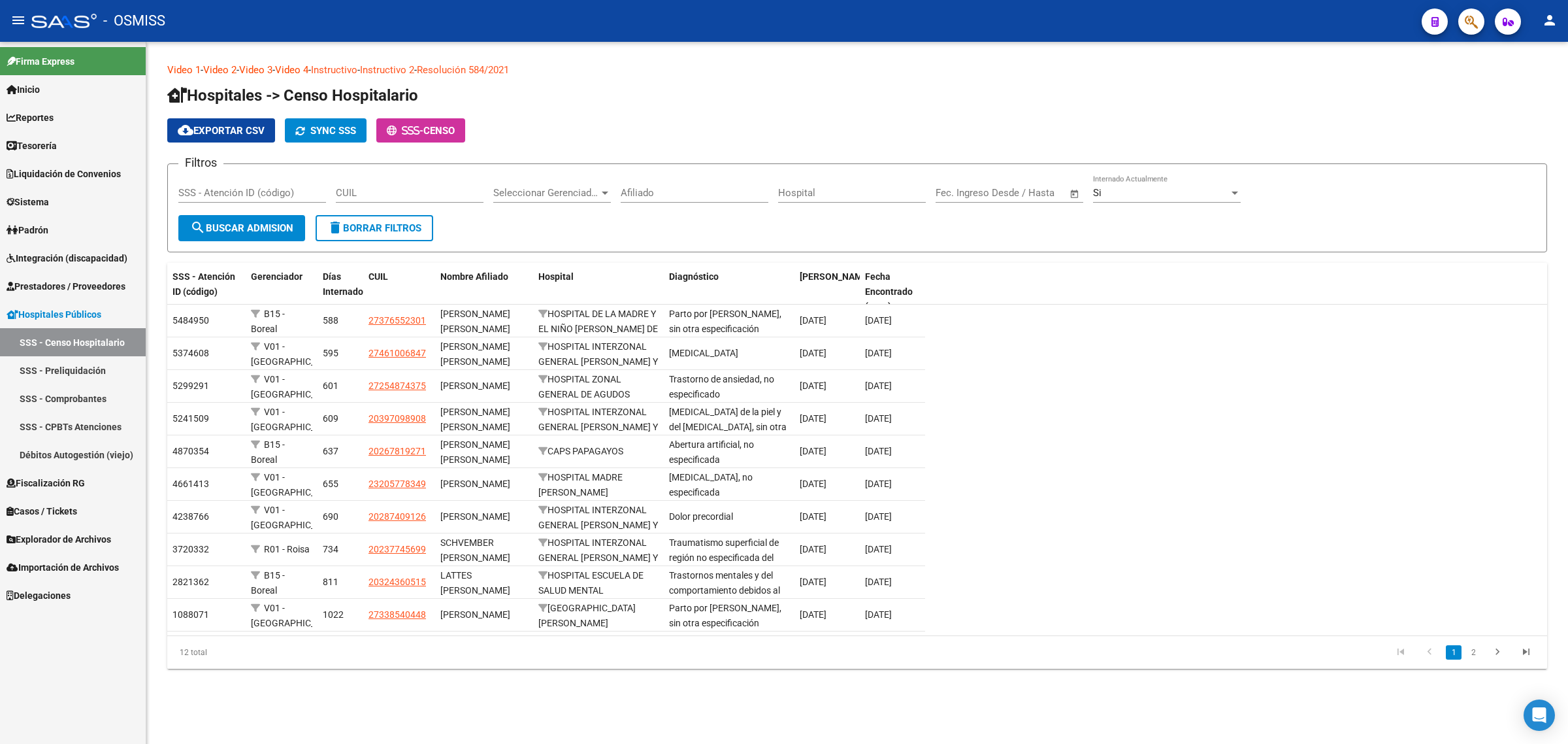
click at [234, 129] on span "cloud_download Exportar CSV" at bounding box center [221, 131] width 87 height 12
click at [70, 373] on link "SSS - Preliquidación" at bounding box center [73, 370] width 146 height 28
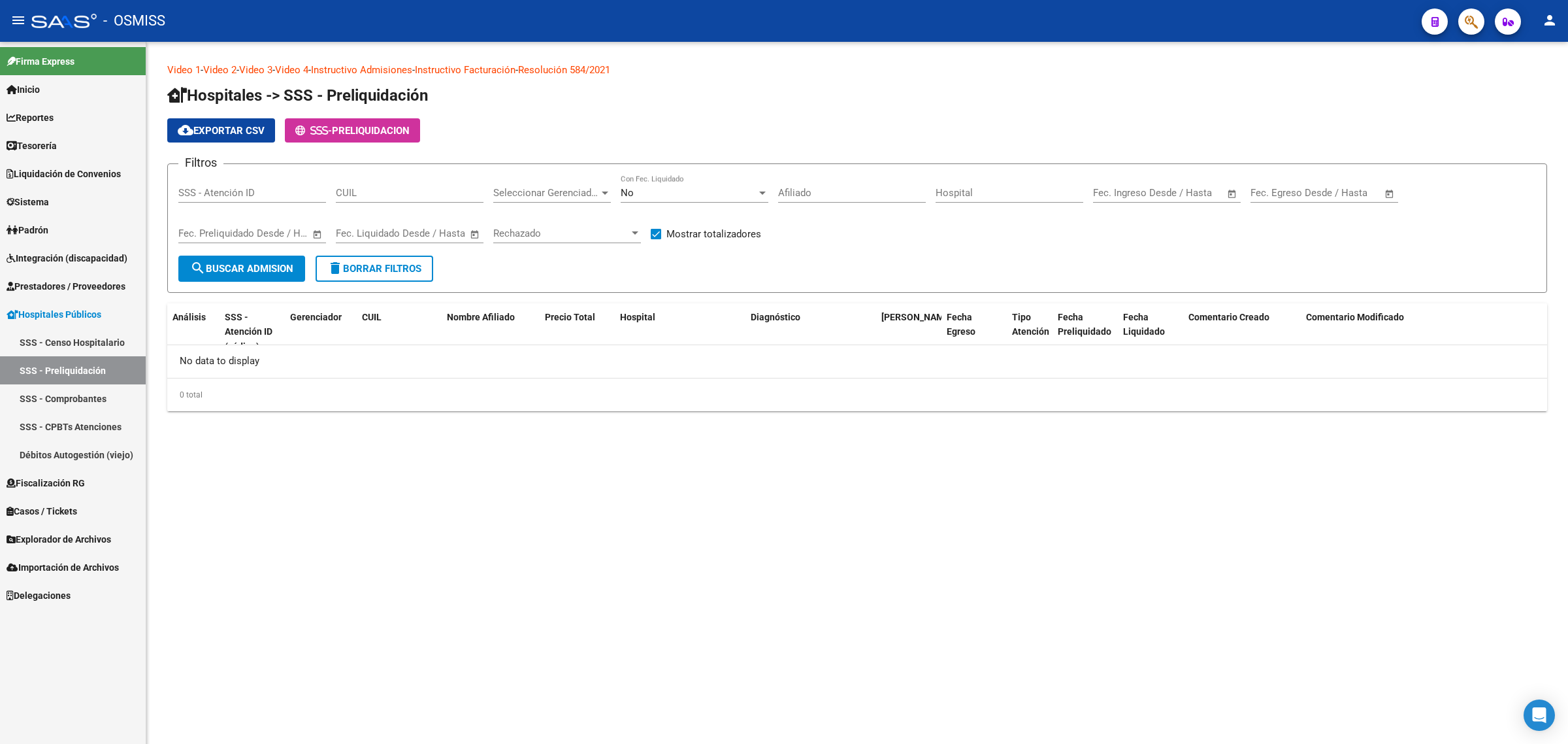
click at [229, 131] on span "cloud_download Exportar CSV" at bounding box center [221, 131] width 87 height 12
click at [89, 396] on link "SSS - Comprobantes" at bounding box center [73, 399] width 146 height 28
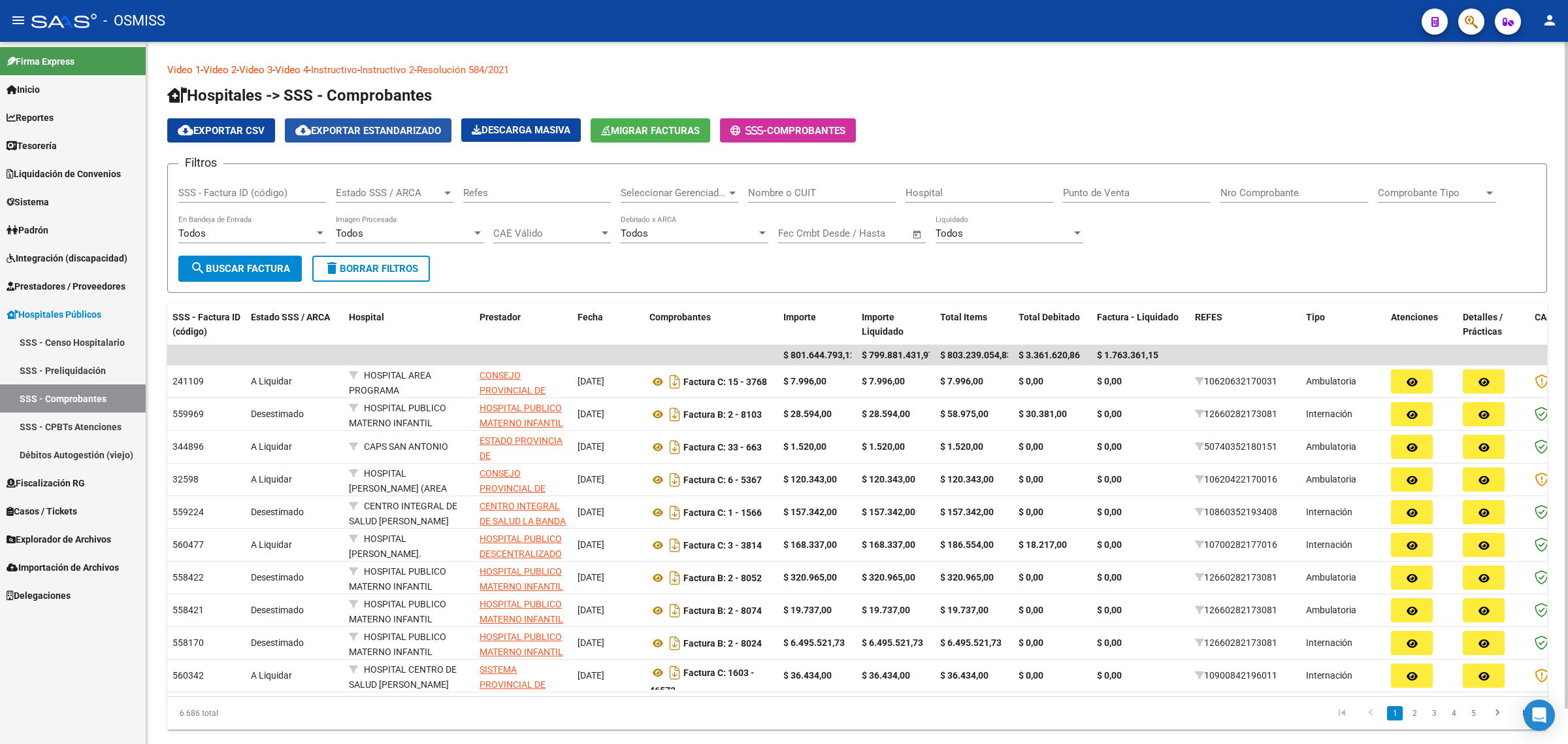
click at [415, 131] on span "cloud_download Exportar Estandarizado" at bounding box center [368, 131] width 146 height 12
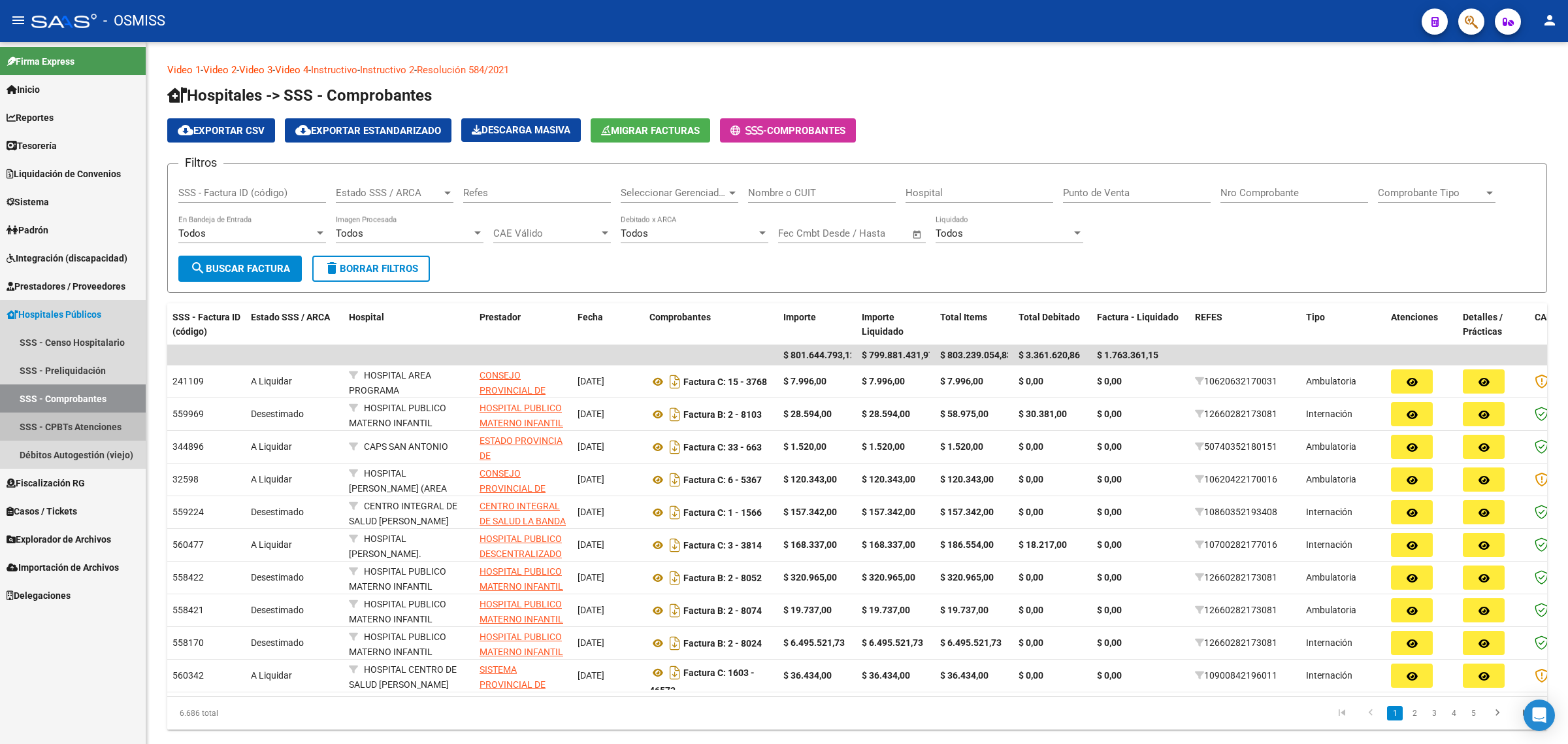
click at [80, 424] on link "SSS - CPBTs Atenciones" at bounding box center [73, 426] width 146 height 28
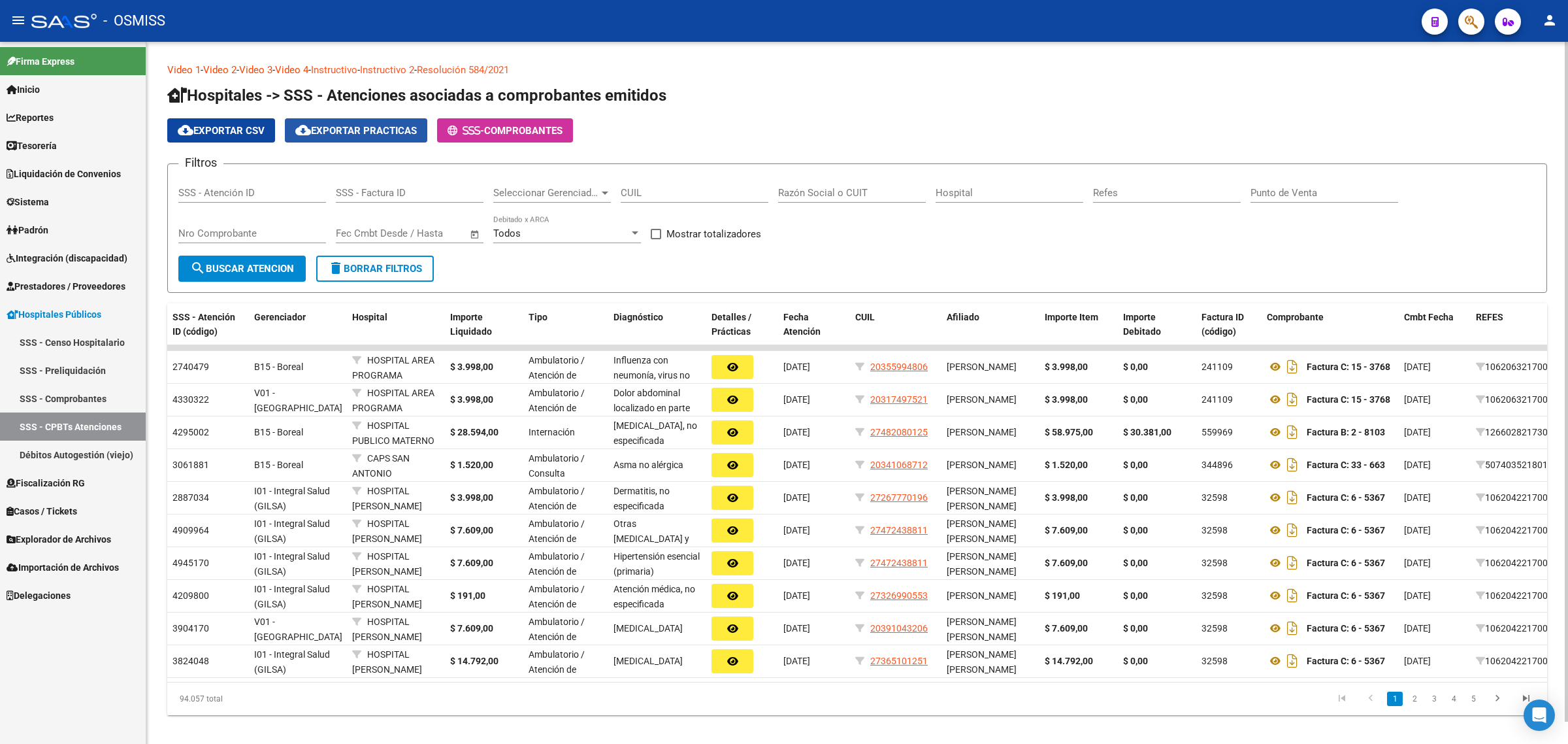
click at [403, 125] on span "cloud_download Exportar Practicas" at bounding box center [356, 131] width 122 height 12
click at [216, 131] on span "cloud_download Exportar CSV" at bounding box center [221, 131] width 87 height 12
